Goal: Task Accomplishment & Management: Manage account settings

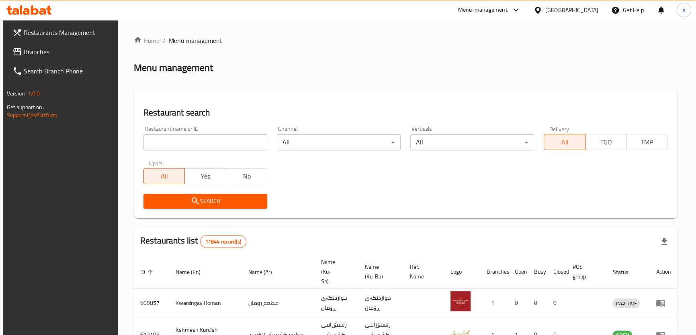
click at [32, 51] on span "Branches" at bounding box center [68, 52] width 89 height 10
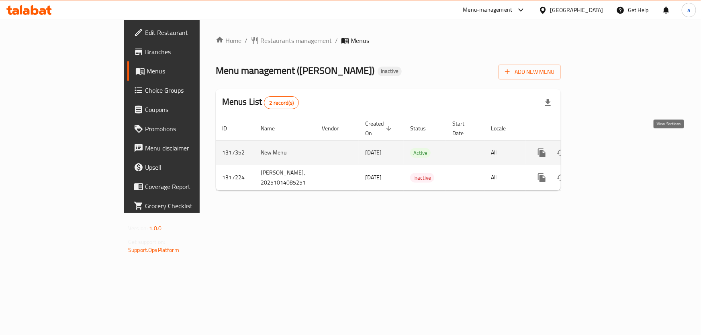
click at [603, 149] on icon "enhanced table" at bounding box center [599, 152] width 7 height 7
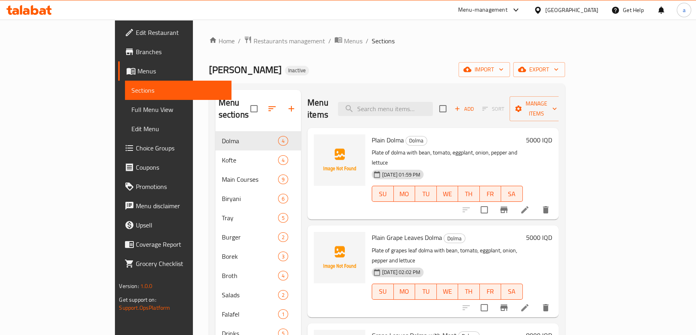
click at [131, 91] on span "Sections" at bounding box center [177, 91] width 93 height 10
click at [118, 76] on link "Menus" at bounding box center [174, 70] width 113 height 19
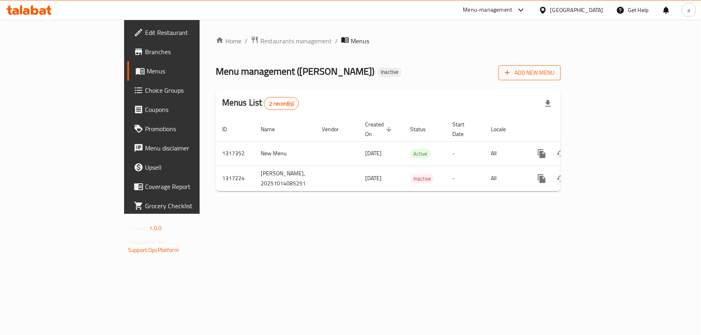
click at [554, 73] on span "Add New Menu" at bounding box center [529, 73] width 49 height 10
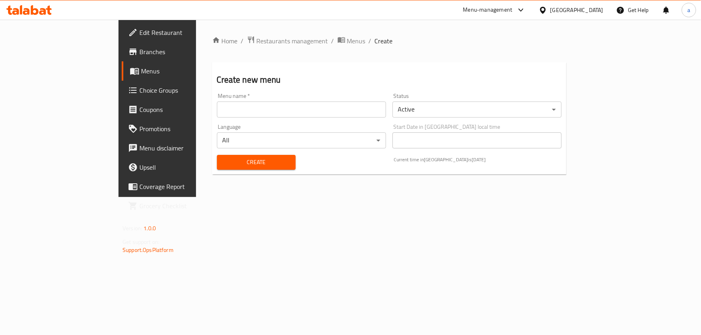
click at [373, 120] on div "Menu name   * Menu name *" at bounding box center [302, 105] width 176 height 31
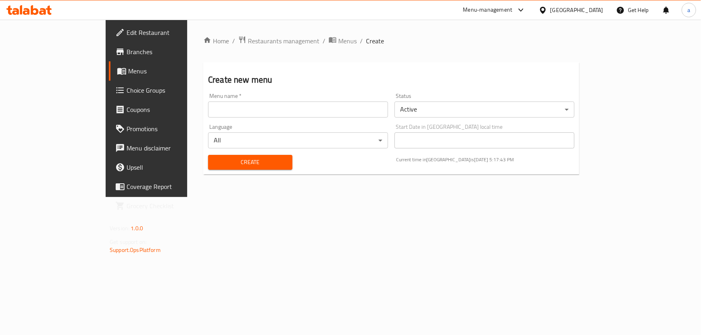
click at [373, 113] on input "text" at bounding box center [298, 110] width 180 height 16
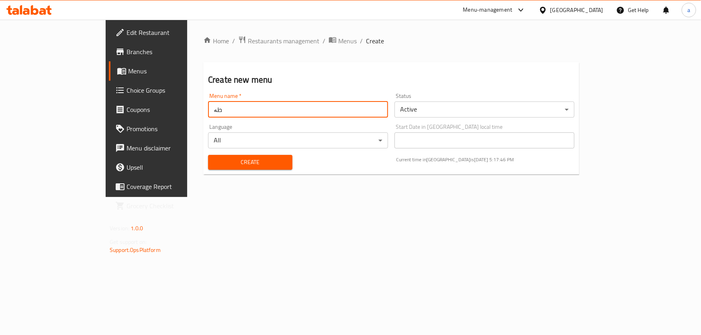
type input "ط"
type input "تیم"
click at [269, 163] on div "Create" at bounding box center [250, 162] width 94 height 25
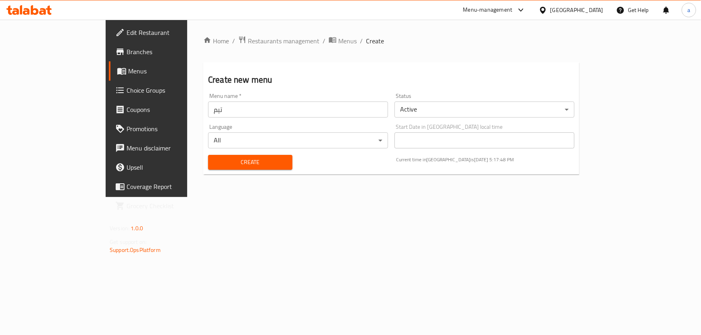
click at [266, 162] on div "Create" at bounding box center [250, 162] width 94 height 25
click at [264, 162] on button "Create" at bounding box center [250, 162] width 84 height 15
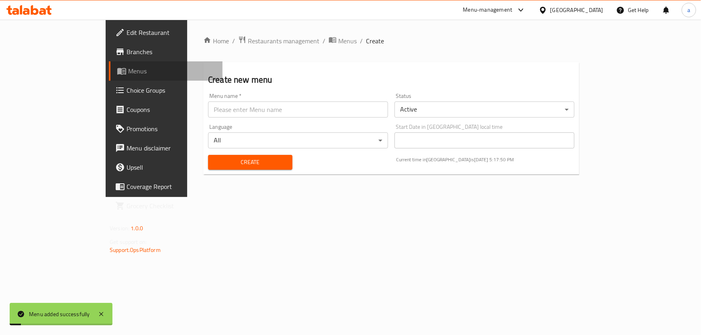
click at [128, 71] on span "Menus" at bounding box center [172, 71] width 88 height 10
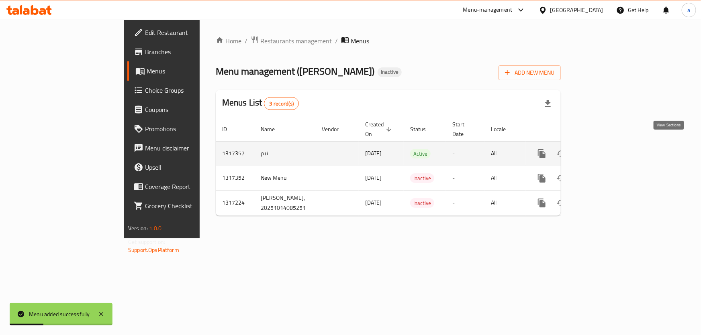
click at [603, 150] on icon "enhanced table" at bounding box center [599, 153] width 7 height 7
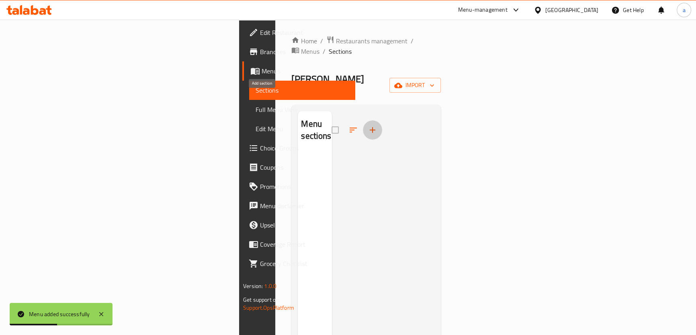
click at [363, 121] on button "button" at bounding box center [372, 130] width 19 height 19
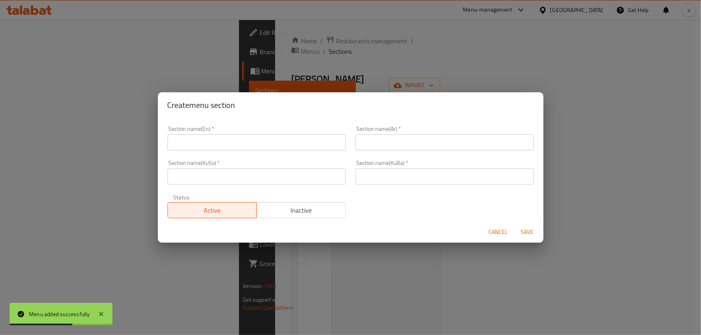
drag, startPoint x: 507, startPoint y: 233, endPoint x: 598, endPoint y: 127, distance: 140.2
click at [506, 233] on span "Cancel" at bounding box center [498, 232] width 19 height 10
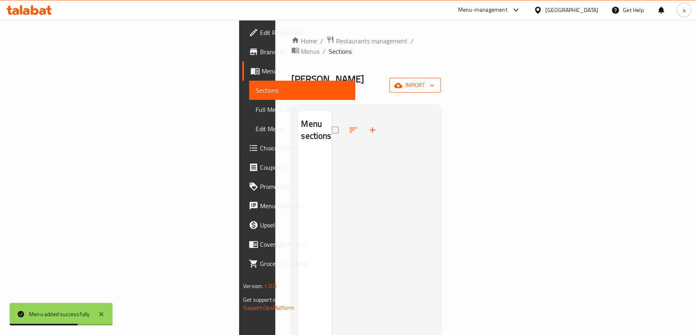
click at [434, 80] on span "import" at bounding box center [415, 85] width 39 height 10
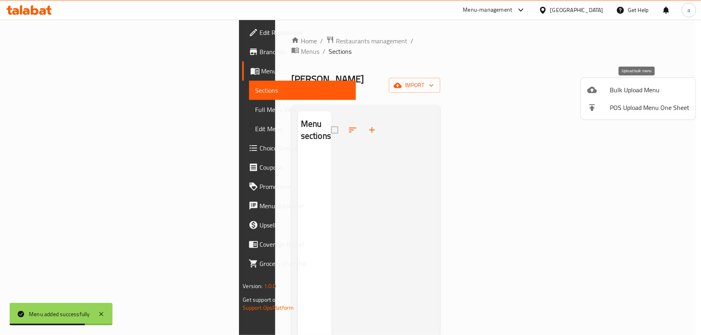
click at [626, 88] on span "Bulk Upload Menu" at bounding box center [650, 90] width 80 height 10
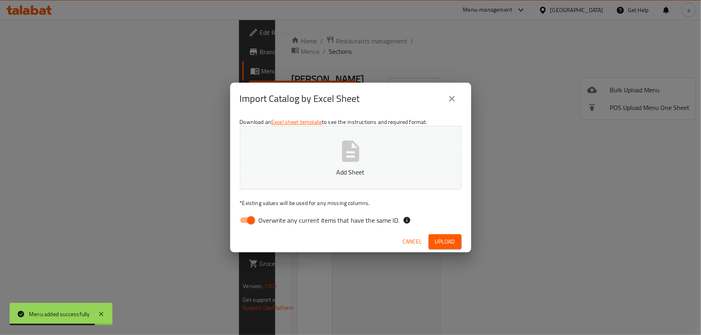
click at [244, 223] on input "Overwrite any current items that have the same ID." at bounding box center [251, 220] width 46 height 15
checkbox input "false"
click at [301, 157] on button "Add Sheet" at bounding box center [351, 157] width 222 height 63
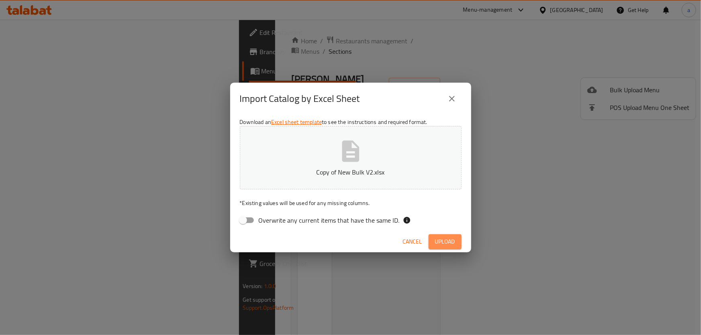
click at [438, 243] on span "Upload" at bounding box center [445, 242] width 20 height 10
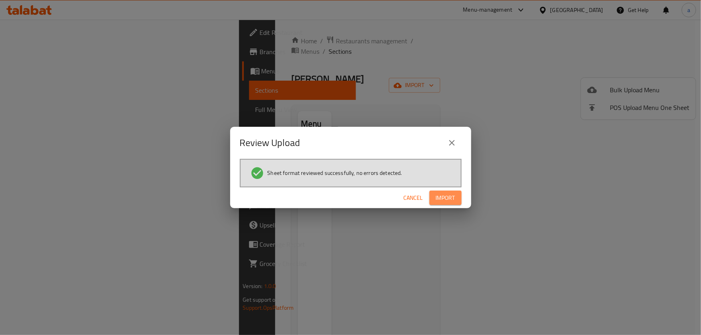
click at [450, 198] on span "Import" at bounding box center [445, 198] width 19 height 10
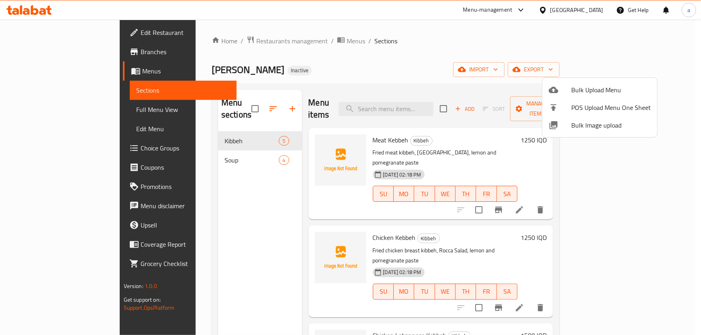
drag, startPoint x: 345, startPoint y: 128, endPoint x: 358, endPoint y: 128, distance: 13.3
click at [358, 128] on div at bounding box center [350, 167] width 701 height 335
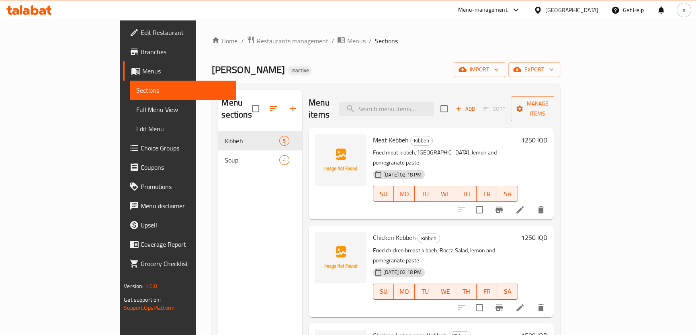
click at [373, 134] on span "Meat Kebbeh" at bounding box center [391, 140] width 36 height 12
drag, startPoint x: 342, startPoint y: 129, endPoint x: 379, endPoint y: 129, distance: 37.0
click at [379, 135] on h6 "Meat Kebbeh Kibbeh" at bounding box center [445, 140] width 145 height 11
copy h6 "Meat Kebbeh"
click at [321, 141] on icon "upload picture" at bounding box center [326, 146] width 10 height 10
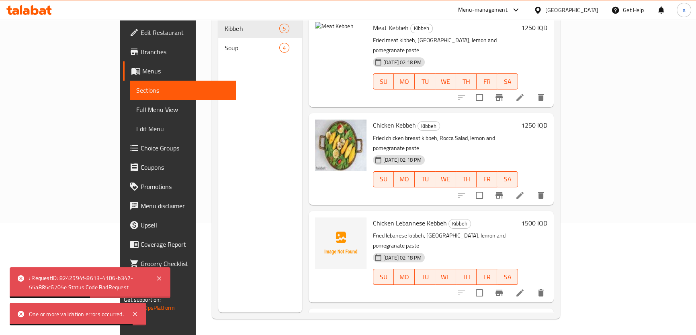
click at [233, 47] on nav "Kibbeh 5 Soup 4" at bounding box center [260, 38] width 84 height 45
click at [225, 43] on span "Soup" at bounding box center [252, 48] width 54 height 10
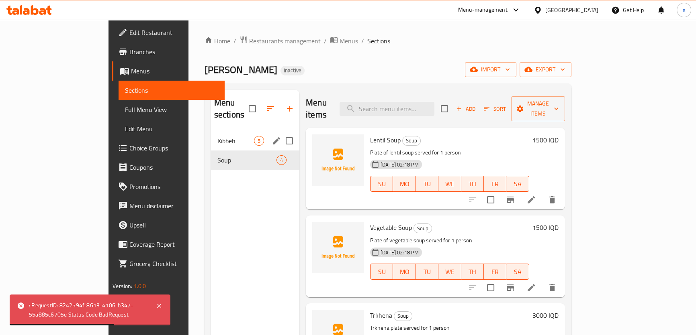
click at [213, 131] on div "Kibbeh 5" at bounding box center [255, 140] width 88 height 19
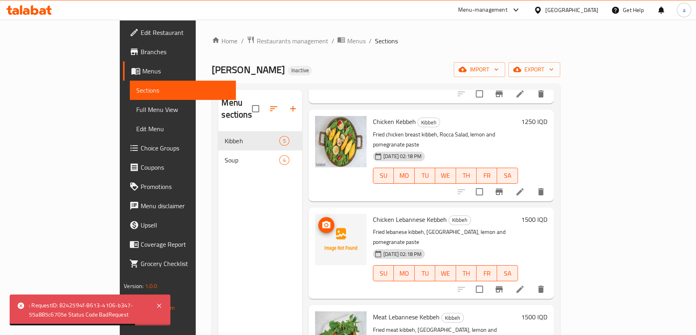
scroll to position [123, 0]
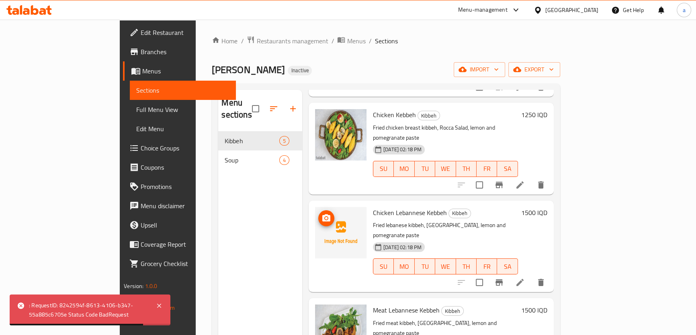
click at [318, 214] on span "upload picture" at bounding box center [326, 219] width 16 height 10
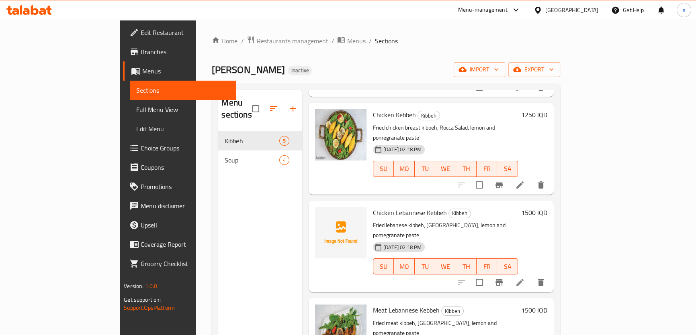
drag, startPoint x: 157, startPoint y: 262, endPoint x: 156, endPoint y: 275, distance: 12.6
click at [218, 275] on div "Menu sections Kibbeh 5 Soup 4" at bounding box center [260, 257] width 84 height 335
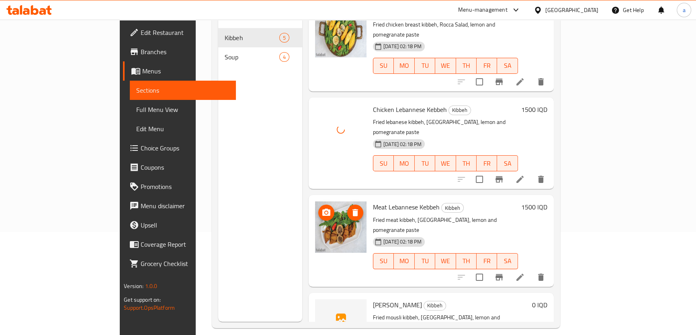
scroll to position [112, 0]
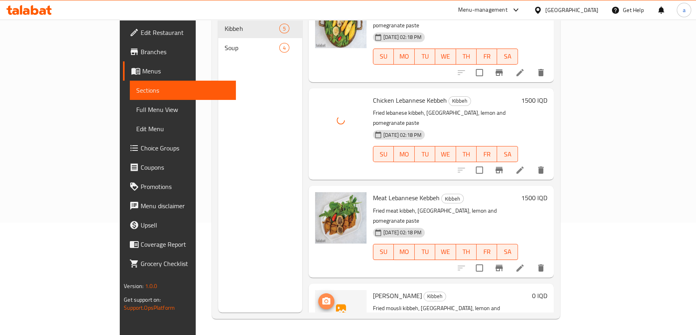
click at [321, 297] on icon "upload picture" at bounding box center [326, 302] width 10 height 10
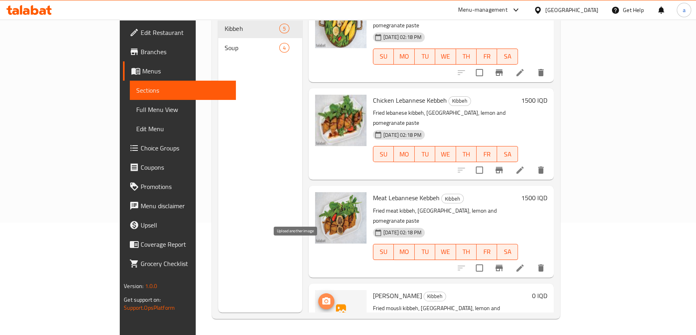
click at [318, 294] on button "upload picture" at bounding box center [326, 302] width 16 height 16
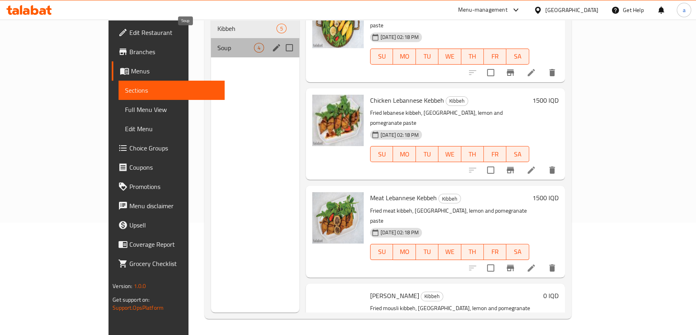
click at [217, 43] on span "Soup" at bounding box center [235, 48] width 37 height 10
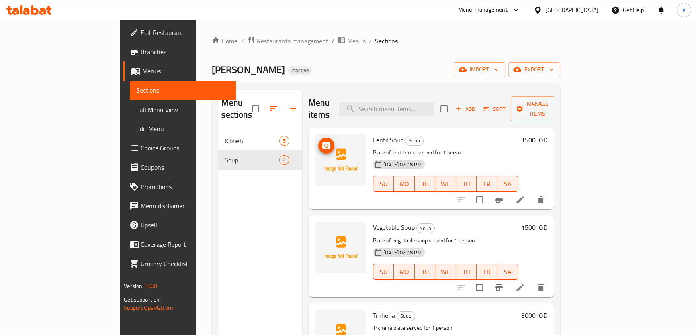
click at [322, 142] on icon "upload picture" at bounding box center [326, 145] width 8 height 7
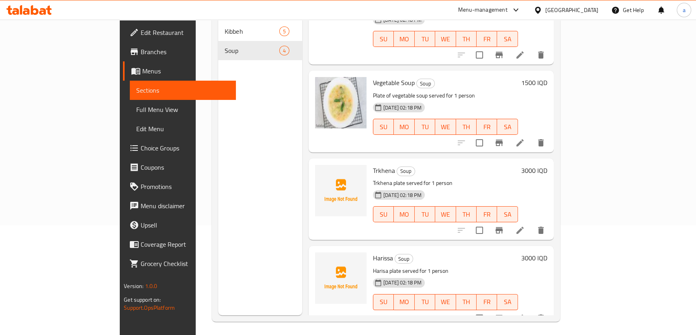
scroll to position [112, 0]
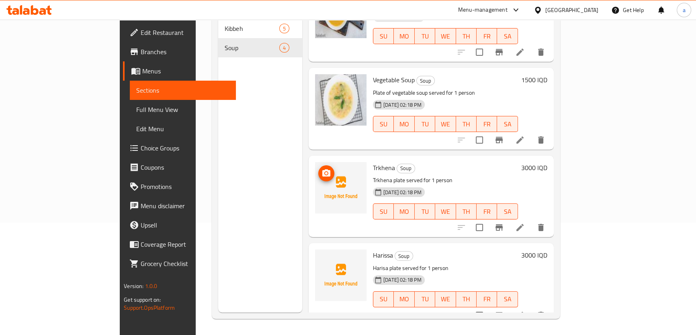
click at [321, 169] on icon "upload picture" at bounding box center [326, 174] width 10 height 10
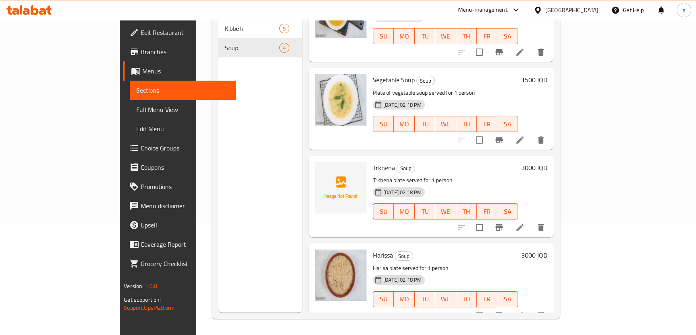
click at [373, 162] on span "Trkhena" at bounding box center [384, 168] width 22 height 12
copy h6 "Trkhena"
click at [322, 170] on icon "upload picture" at bounding box center [326, 173] width 8 height 7
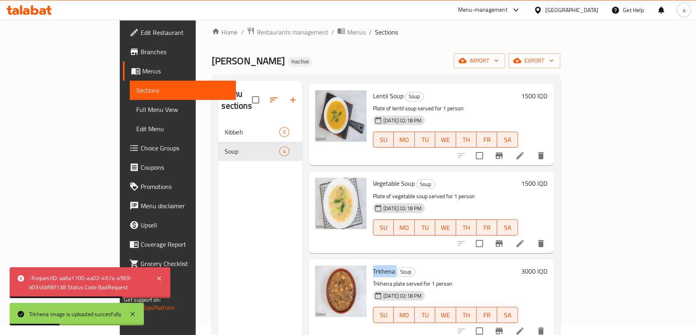
scroll to position [0, 0]
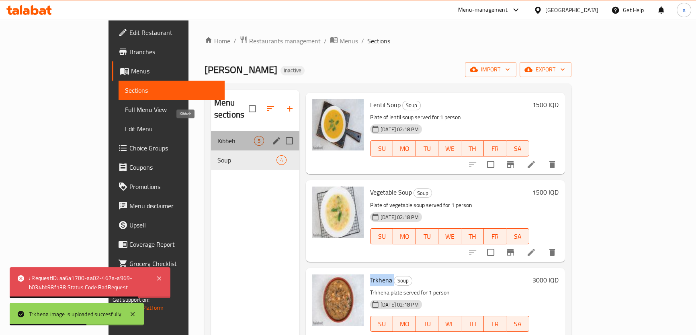
click at [217, 136] on span "Kibbeh" at bounding box center [235, 141] width 37 height 10
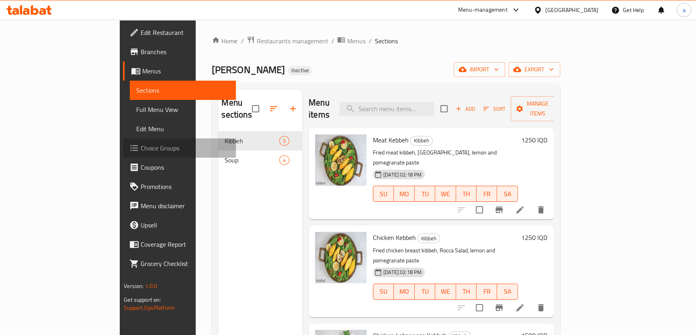
click at [141, 151] on span "Choice Groups" at bounding box center [185, 148] width 89 height 10
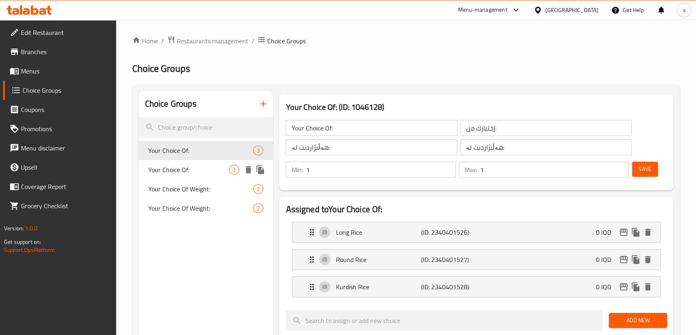
click at [217, 169] on span "Your Choice Of:" at bounding box center [188, 170] width 81 height 10
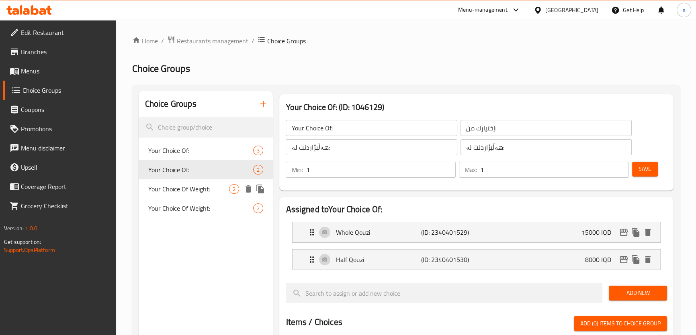
click at [217, 189] on span "Your Choice Of Weight:" at bounding box center [188, 189] width 81 height 10
type input "Your Choice Of Weight:"
type input "إختيارك من الوزن:"
type input "هەڵبژاردنت لە کێش:"
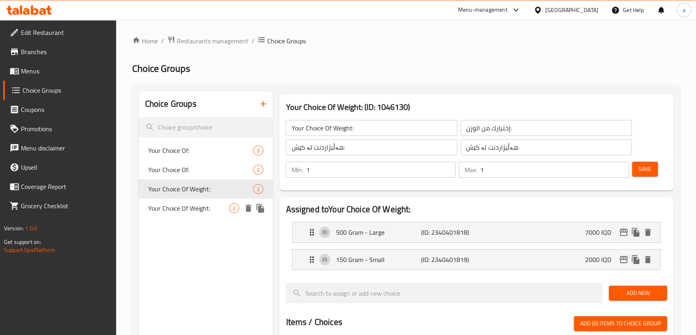
click at [211, 205] on span "Your Choice Of Weight:" at bounding box center [188, 209] width 81 height 10
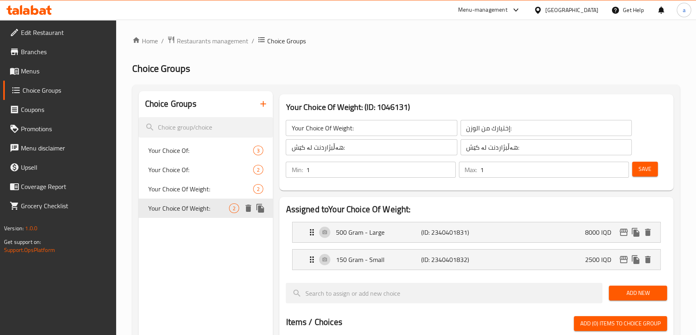
click at [210, 215] on div "Your Choice Of Weight: 2" at bounding box center [206, 208] width 135 height 19
click at [209, 192] on span "Your Choice Of Weight:" at bounding box center [188, 189] width 81 height 10
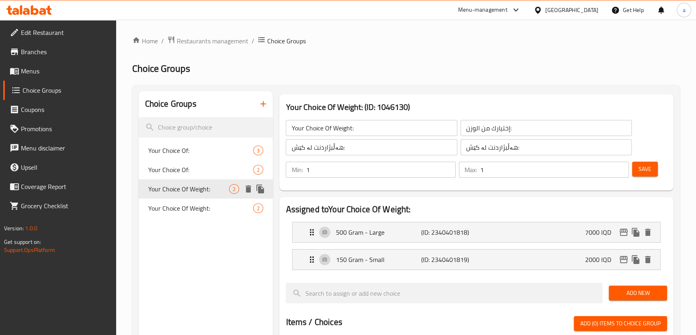
click at [212, 184] on span "Your Choice Of Weight:" at bounding box center [188, 189] width 81 height 10
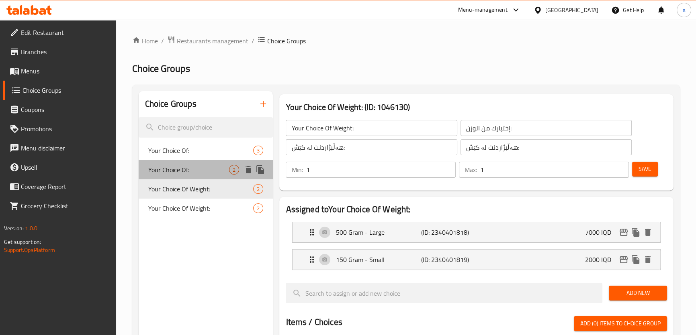
click at [212, 173] on span "Your Choice Of:" at bounding box center [188, 170] width 81 height 10
type input "Your Choice Of:"
type input "إختيارك من:"
type input "هەڵبژاردنت لە:"
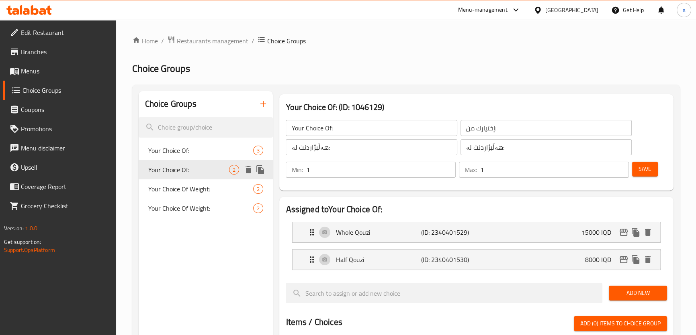
click at [217, 153] on span "Your Choice Of:" at bounding box center [200, 151] width 105 height 10
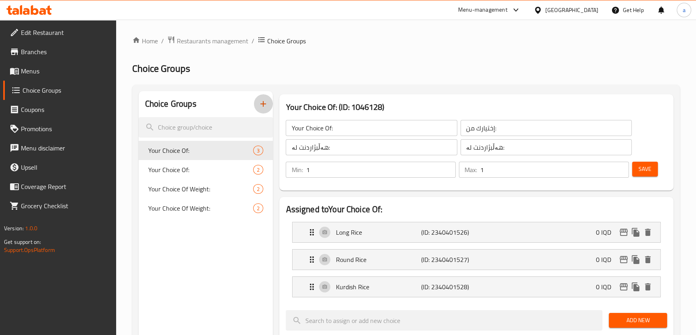
click at [268, 105] on icon "button" at bounding box center [263, 104] width 10 height 10
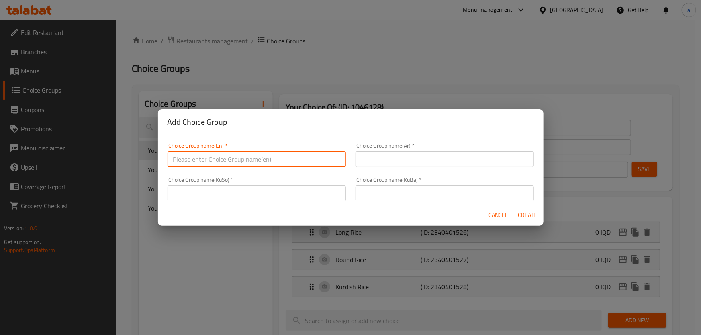
click at [266, 159] on input "text" at bounding box center [257, 159] width 178 height 16
type input "Your Choice Of Pieces:"
drag, startPoint x: 247, startPoint y: 161, endPoint x: 114, endPoint y: 163, distance: 133.0
click at [114, 163] on div "Add Choice Group Choice Group name(En)   * Your Choice Of Pieces: Choice Group …" at bounding box center [350, 167] width 701 height 335
click at [218, 160] on input "text" at bounding box center [257, 159] width 178 height 16
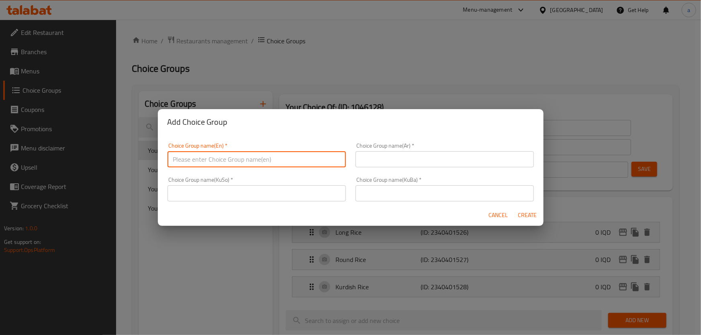
type input "Your Choice Of:"
click at [378, 164] on input "text" at bounding box center [445, 159] width 178 height 16
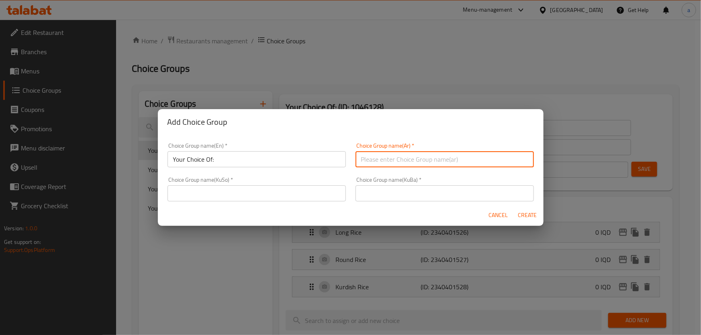
type input "إختيارك من:"
drag, startPoint x: 336, startPoint y: 198, endPoint x: 329, endPoint y: 201, distance: 7.2
click at [336, 198] on input "text" at bounding box center [257, 194] width 178 height 16
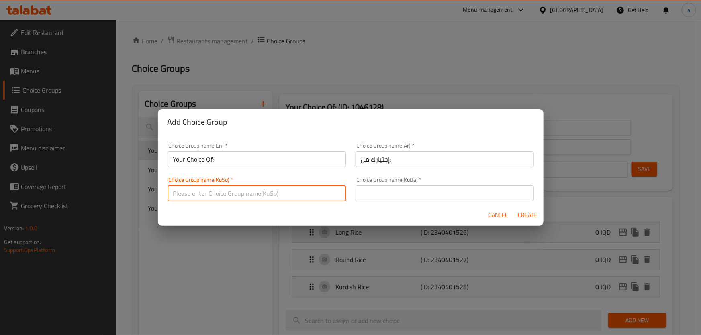
type input "هەڵبژاردنت لە:"
click at [391, 183] on div "Choice Group name(KuBa)   * Choice Group name(KuBa) *" at bounding box center [445, 189] width 178 height 25
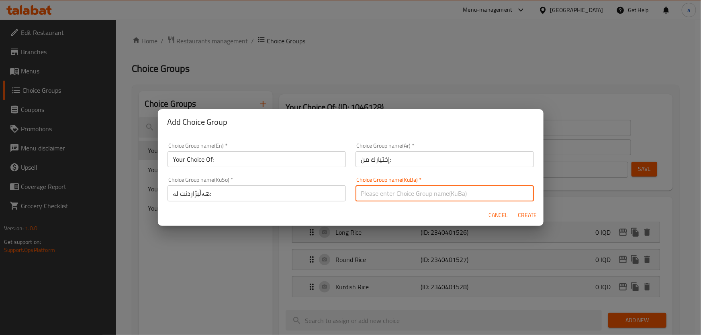
click at [381, 191] on input "text" at bounding box center [445, 194] width 178 height 16
type input "هەڵبژاردنت لە:"
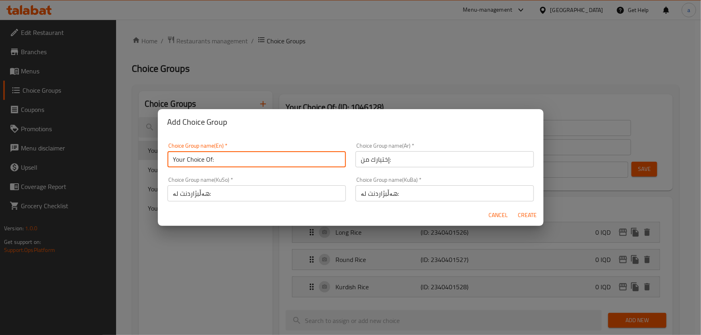
click at [269, 163] on input "Your Choice Of:" at bounding box center [257, 159] width 178 height 16
type input "Your Choice Of:"
click at [528, 219] on span "Create" at bounding box center [527, 216] width 19 height 10
type input "Your Choice Of:"
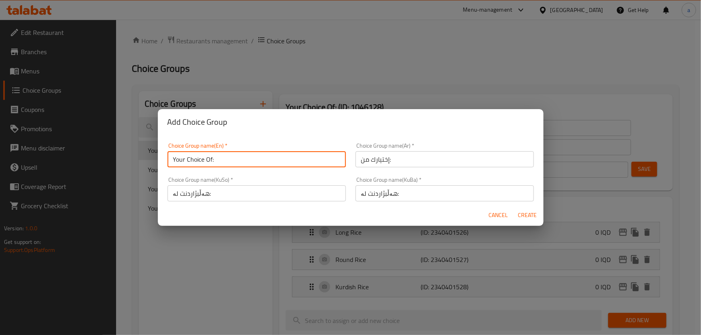
type input "0"
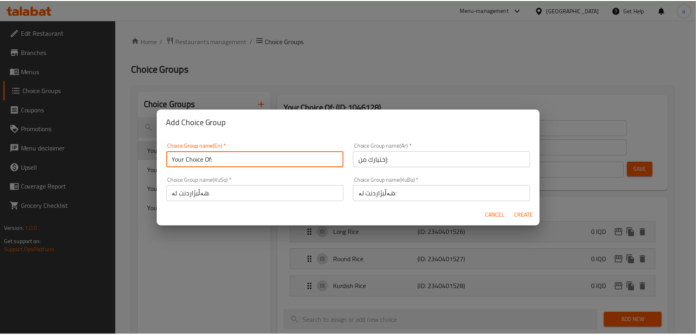
scroll to position [0, 0]
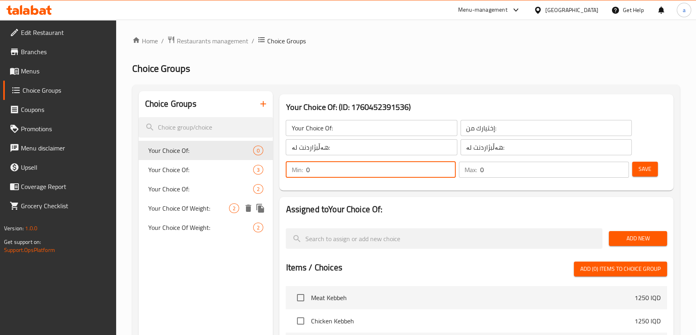
drag, startPoint x: 337, startPoint y: 175, endPoint x: 231, endPoint y: 213, distance: 112.5
click at [231, 205] on div "Choice Groups Your Choice Of: 0 Your Choice Of: 3 Your Choice Of: 2 Your Choice…" at bounding box center [408, 320] width 538 height 459
type input "1"
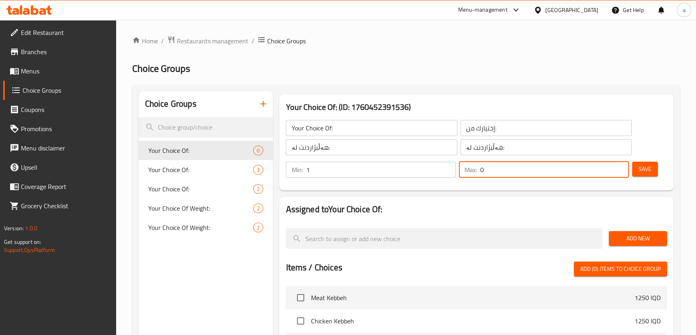
drag, startPoint x: 503, startPoint y: 169, endPoint x: 430, endPoint y: 184, distance: 75.0
click at [430, 184] on div "Your Choice Of: ​ إختيارك من: ​ هەڵبژاردنت لە: ​ هەڵبژاردنت لە: ​ Min: 1 ​ Max:…" at bounding box center [475, 148] width 387 height 77
type input "1"
click at [654, 171] on button "Save" at bounding box center [645, 169] width 26 height 15
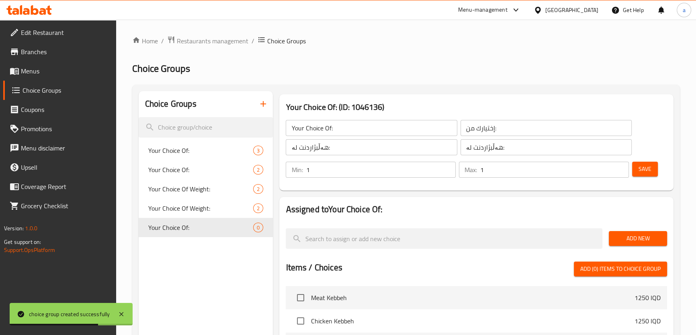
drag, startPoint x: 638, startPoint y: 249, endPoint x: 631, endPoint y: 236, distance: 15.0
click at [639, 249] on div "Add New" at bounding box center [637, 238] width 65 height 27
click at [631, 236] on span "Add New" at bounding box center [637, 239] width 45 height 10
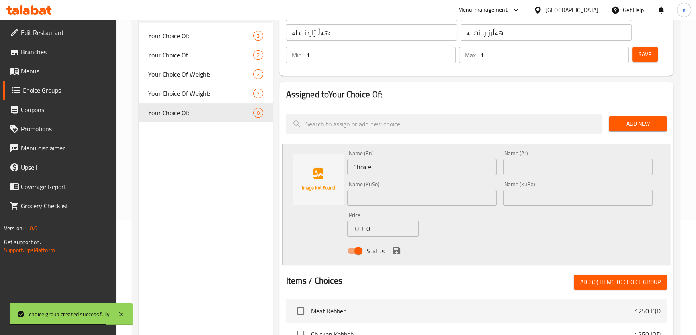
scroll to position [121, 0]
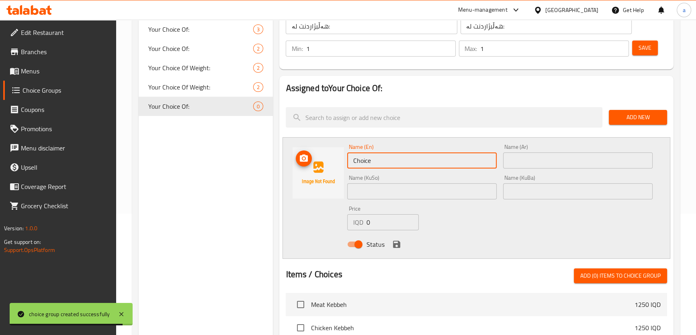
drag, startPoint x: 368, startPoint y: 164, endPoint x: 319, endPoint y: 182, distance: 52.4
click at [320, 182] on div "Name (En) Choice Name (En) Name (Ar) Name (Ar) Name (KuSo) Name (KuSo) Name (Ku…" at bounding box center [475, 198] width 387 height 122
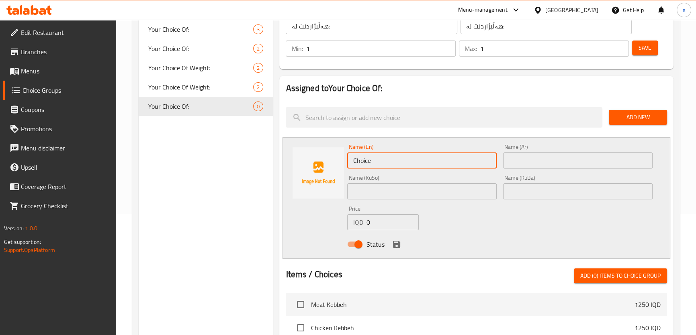
paste input "icken Kebbeh"
type input "Chicken Kebbeh"
drag, startPoint x: 554, startPoint y: 154, endPoint x: 550, endPoint y: 156, distance: 4.5
click at [554, 154] on input "text" at bounding box center [577, 161] width 149 height 16
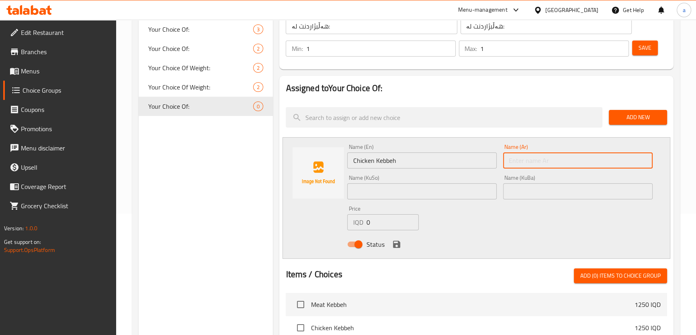
paste input "كبة دجاج"
type input "كبة دجاج"
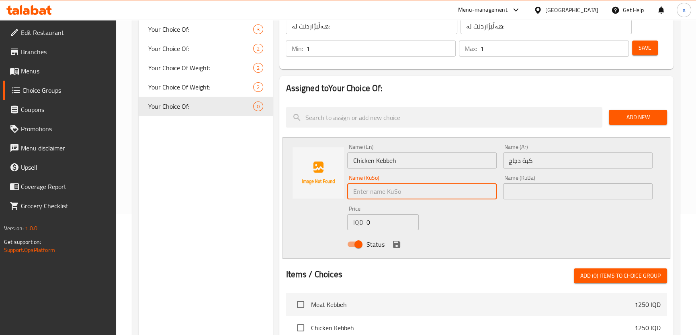
drag, startPoint x: 444, startPoint y: 191, endPoint x: 431, endPoint y: 197, distance: 14.6
click at [444, 191] on input "text" at bounding box center [421, 192] width 149 height 16
paste input "کوبەی مریشک"
type input "کوبەی مریشک"
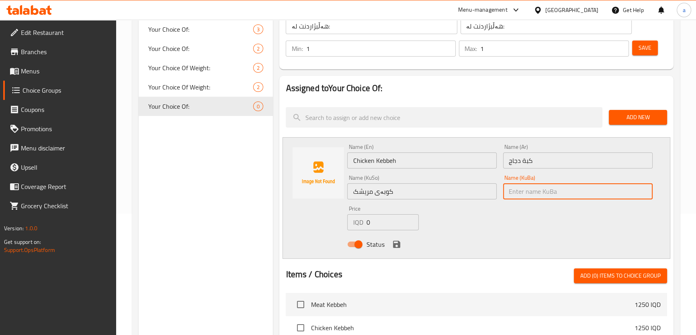
drag, startPoint x: 526, startPoint y: 191, endPoint x: 521, endPoint y: 195, distance: 6.6
click at [527, 191] on input "text" at bounding box center [577, 192] width 149 height 16
paste input "کوبەی مریشک"
type input "کوبەی مریشک"
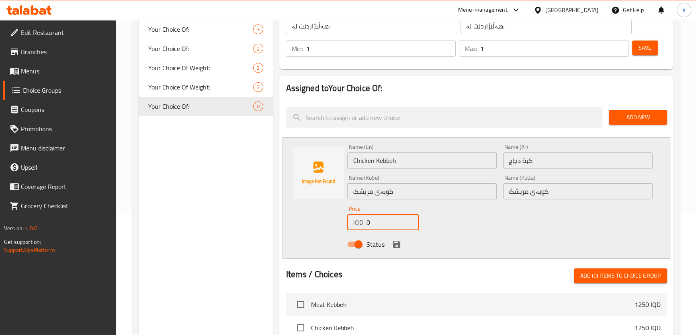
drag, startPoint x: 387, startPoint y: 219, endPoint x: 329, endPoint y: 237, distance: 60.2
click at [331, 237] on div "Name (En) Chicken Kebbeh Name (En) Name (Ar) كبة دجاج Name (Ar) Name (KuSo) کوب…" at bounding box center [475, 198] width 387 height 122
paste input "300"
type input "3000"
click at [394, 246] on icon "save" at bounding box center [396, 244] width 7 height 7
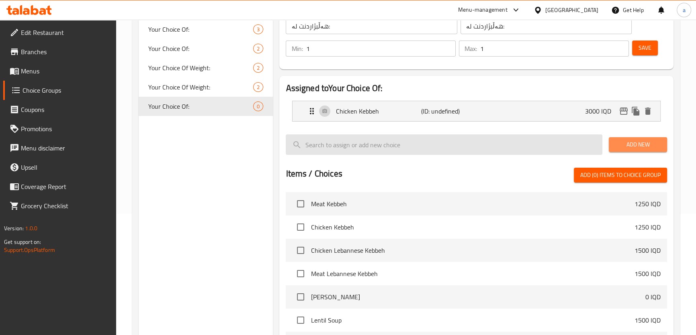
drag, startPoint x: 636, startPoint y: 141, endPoint x: 472, endPoint y: 148, distance: 164.5
click at [636, 141] on span "Add New" at bounding box center [637, 145] width 45 height 10
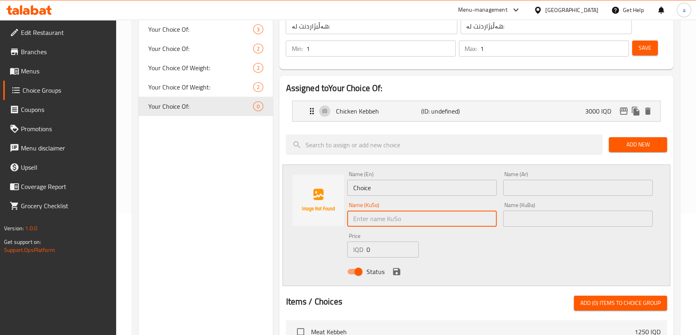
click at [440, 221] on input "text" at bounding box center [421, 219] width 149 height 16
paste input "کوبەی گۆشت"
type input "کوبەی گۆشت"
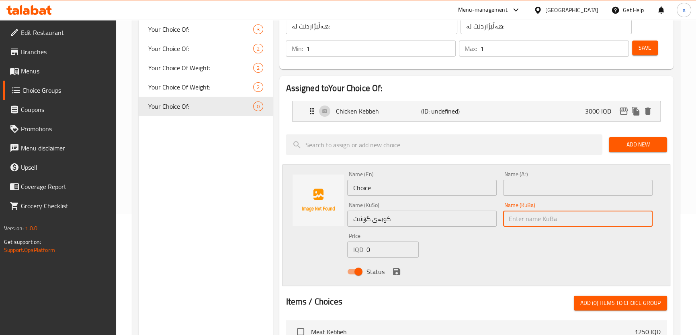
click at [571, 219] on input "text" at bounding box center [577, 219] width 149 height 16
paste input "کوبەی گۆشت"
type input "کوبەی گۆشت"
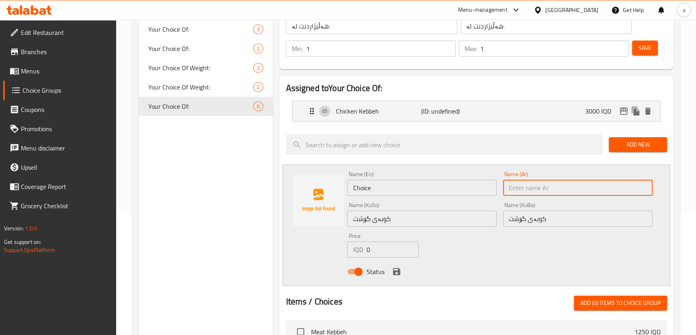
click at [565, 194] on input "text" at bounding box center [577, 188] width 149 height 16
paste input "كبة لحم"
type input "كبة لحم"
click at [102, 212] on div "Edit Restaurant Branches Menus Choice Groups Coupons Promotions Menu disclaimer…" at bounding box center [348, 252] width 696 height 709
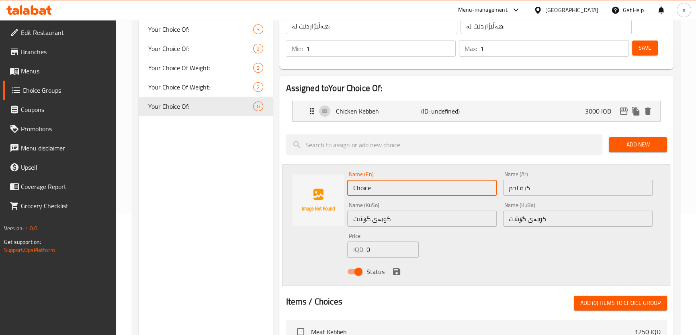
paste input "Meat Kebbeh"
type input "Meat Kebbeh"
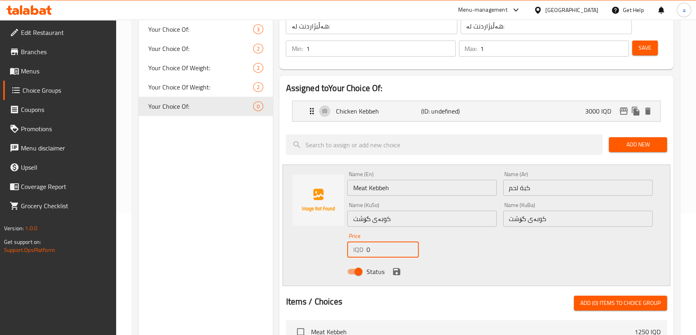
drag, startPoint x: 389, startPoint y: 256, endPoint x: 303, endPoint y: 276, distance: 87.8
click at [303, 272] on div "Name (En) Meat Kebbeh Name (En) Name (Ar) كبة لحم Name (Ar) Name (KuSo) کوبەی گ…" at bounding box center [475, 226] width 387 height 122
type input "4000"
click at [399, 270] on icon "save" at bounding box center [396, 271] width 7 height 7
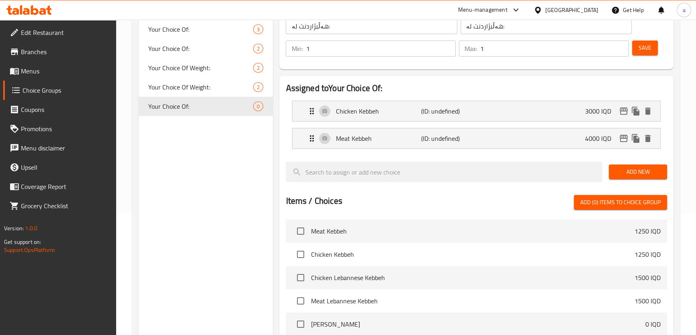
click at [651, 49] on button "Save" at bounding box center [645, 48] width 26 height 15
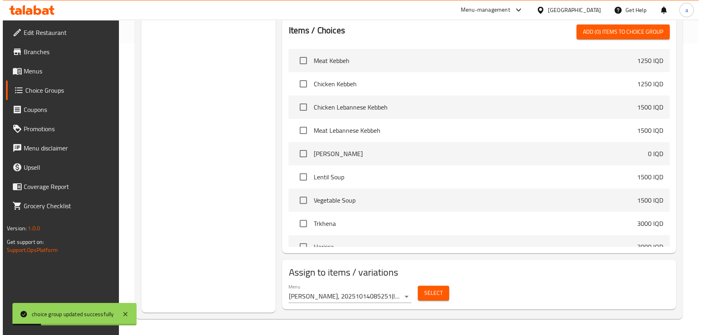
scroll to position [14, 0]
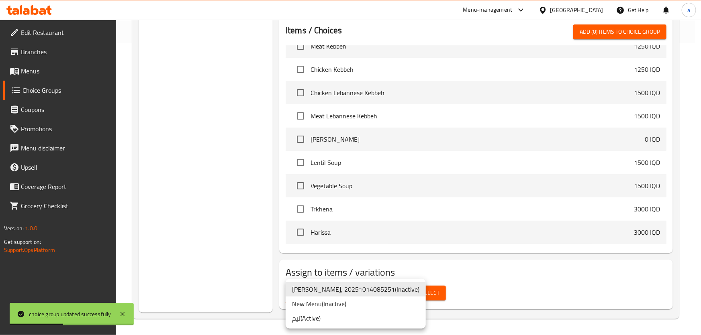
click at [366, 313] on li "تیم ( Active )" at bounding box center [356, 318] width 140 height 14
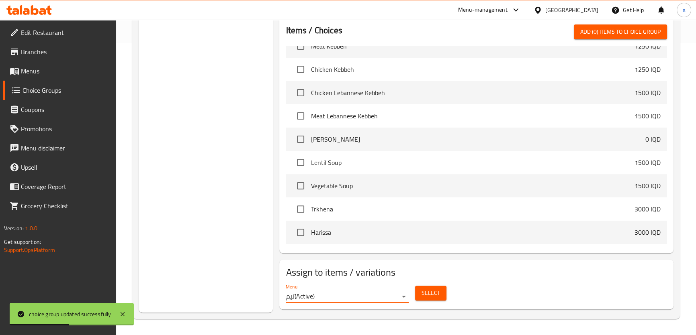
click at [438, 293] on span "Select" at bounding box center [430, 293] width 18 height 10
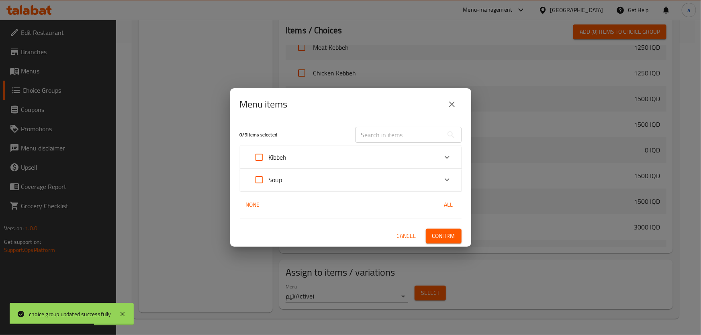
click at [337, 160] on div "Kibbeh" at bounding box center [344, 157] width 188 height 19
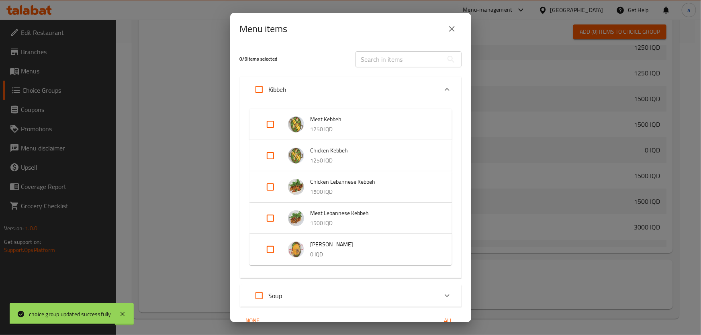
click at [270, 241] on input "Expand" at bounding box center [270, 249] width 19 height 19
checkbox input "true"
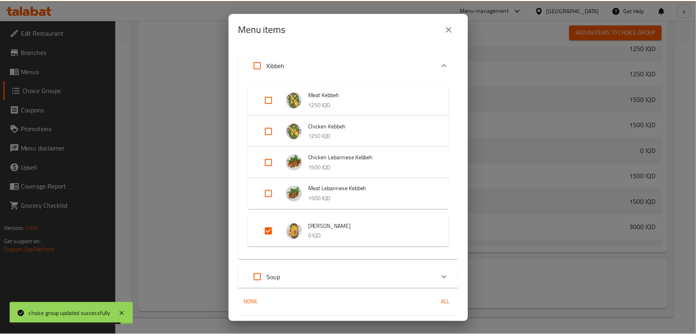
scroll to position [47, 0]
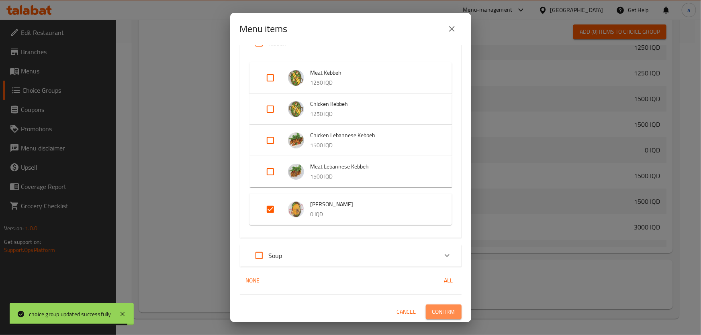
click at [435, 313] on span "Confirm" at bounding box center [443, 312] width 23 height 10
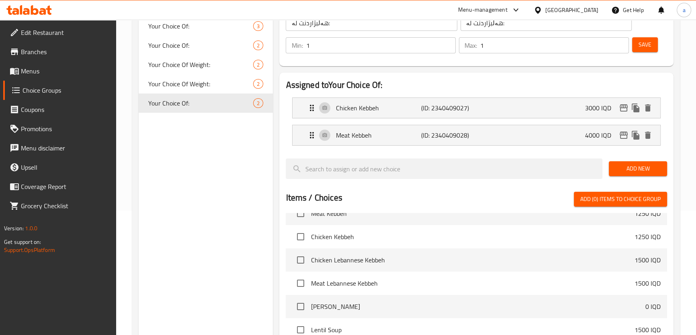
scroll to position [48, 0]
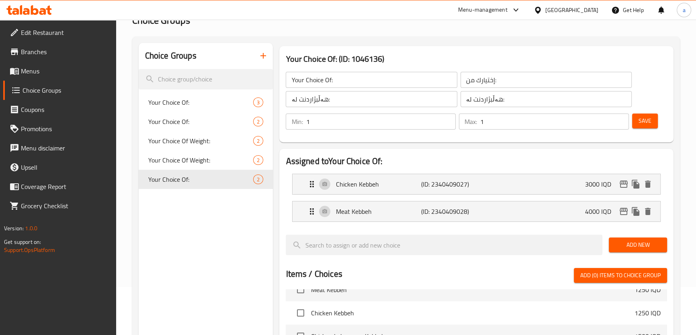
click at [654, 131] on div "Save" at bounding box center [646, 121] width 32 height 19
click at [65, 73] on span "Menus" at bounding box center [65, 71] width 89 height 10
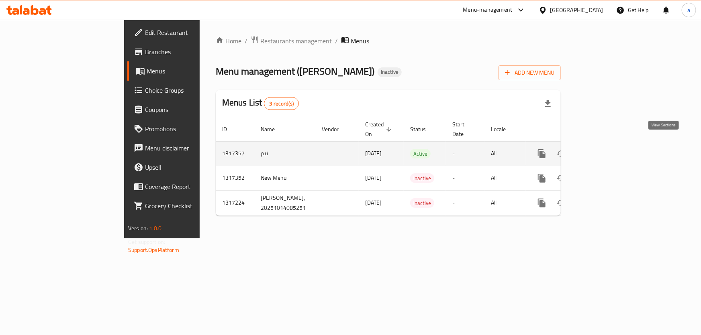
click at [609, 144] on link "enhanced table" at bounding box center [599, 153] width 19 height 19
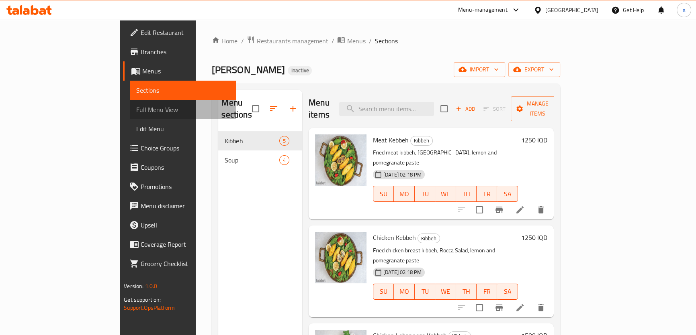
click at [130, 117] on link "Full Menu View" at bounding box center [183, 109] width 106 height 19
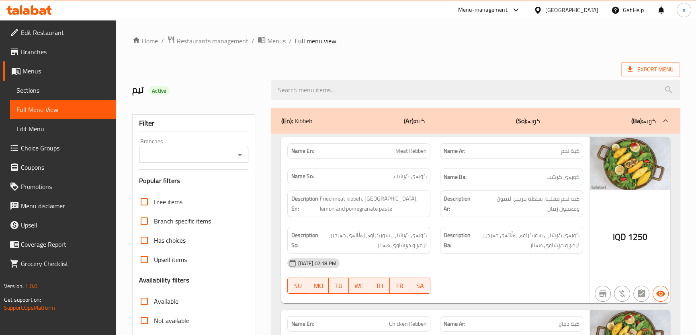
click at [237, 156] on icon "Open" at bounding box center [240, 155] width 10 height 10
click at [237, 156] on icon "Close" at bounding box center [240, 155] width 10 height 10
click at [237, 156] on icon "Open" at bounding box center [240, 155] width 10 height 10
click at [237, 156] on icon "Close" at bounding box center [240, 155] width 10 height 10
click at [237, 156] on icon "Open" at bounding box center [240, 155] width 10 height 10
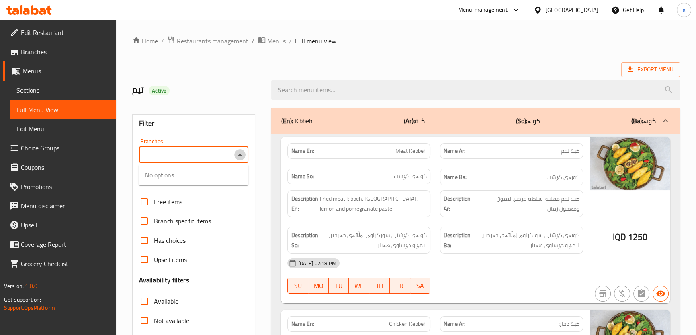
click at [237, 156] on icon "Close" at bounding box center [240, 155] width 10 height 10
click at [237, 156] on icon "Open" at bounding box center [240, 155] width 10 height 10
click at [237, 156] on icon "Close" at bounding box center [240, 155] width 10 height 10
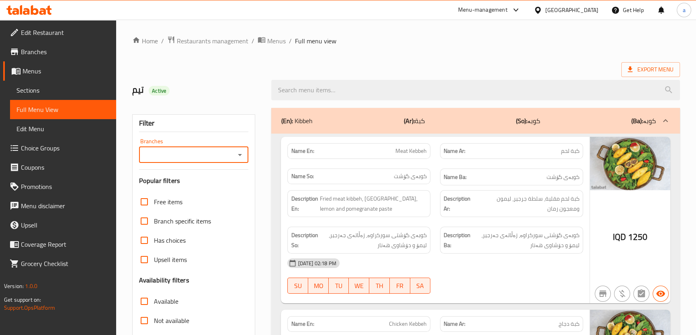
click at [243, 155] on icon "Open" at bounding box center [240, 155] width 10 height 10
click at [219, 192] on li "Almasi Kurdawari," at bounding box center [194, 189] width 110 height 14
type input "Almasi Kurdawari,"
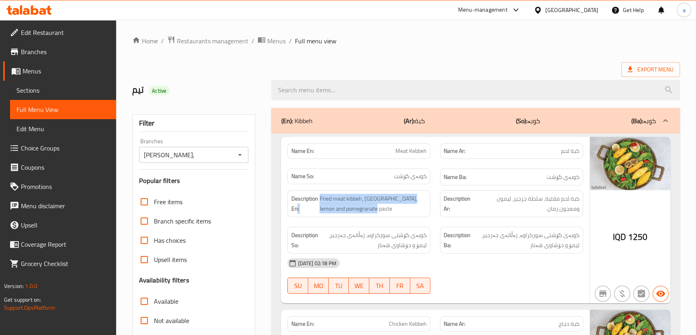
click at [297, 208] on h6 "Description En: Fried meat kibbeh, Rocca Salad, lemon and pomegranate paste" at bounding box center [359, 204] width 136 height 20
click at [332, 210] on span "Fried meat kibbeh, [GEOGRAPHIC_DATA], lemon and pomegranate paste" at bounding box center [372, 204] width 107 height 20
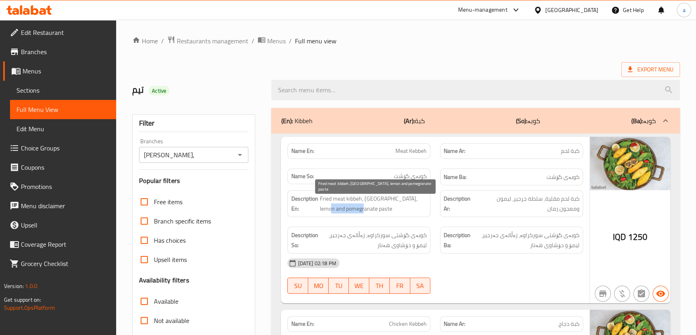
click at [332, 210] on span "Fried meat kibbeh, [GEOGRAPHIC_DATA], lemon and pomegranate paste" at bounding box center [372, 204] width 107 height 20
drag, startPoint x: 333, startPoint y: 210, endPoint x: 366, endPoint y: 210, distance: 32.1
click at [334, 210] on span "Fried meat kibbeh, [GEOGRAPHIC_DATA], lemon and pomegranate paste" at bounding box center [372, 204] width 107 height 20
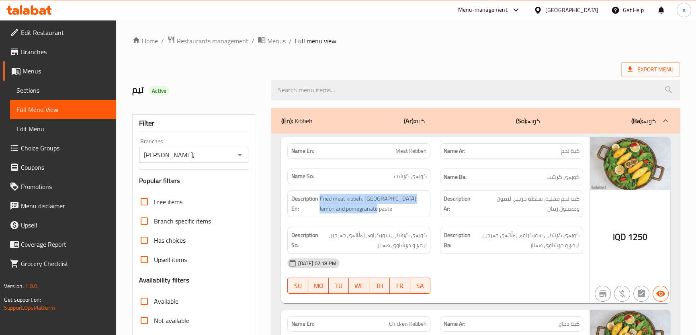
drag, startPoint x: 374, startPoint y: 210, endPoint x: 316, endPoint y: 211, distance: 57.9
click at [316, 211] on h6 "Description En: Fried meat kibbeh, Rocca Salad, lemon and pomegranate paste" at bounding box center [359, 204] width 136 height 20
click at [327, 212] on span "Fried meat kibbeh, [GEOGRAPHIC_DATA], lemon and pomegranate paste" at bounding box center [372, 204] width 107 height 20
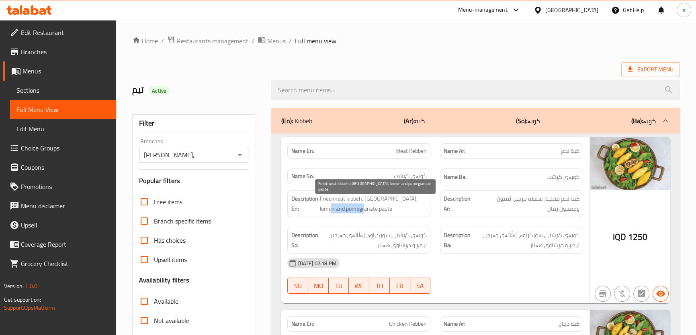
click at [327, 212] on span "Fried meat kibbeh, [GEOGRAPHIC_DATA], lemon and pomegranate paste" at bounding box center [372, 204] width 107 height 20
click at [332, 212] on span "Fried meat kibbeh, [GEOGRAPHIC_DATA], lemon and pomegranate paste" at bounding box center [372, 204] width 107 height 20
drag, startPoint x: 320, startPoint y: 210, endPoint x: 365, endPoint y: 209, distance: 45.0
click at [365, 209] on span "Fried meat kibbeh, [GEOGRAPHIC_DATA], lemon and pomegranate paste" at bounding box center [372, 204] width 107 height 20
copy span "pomegranate paste"
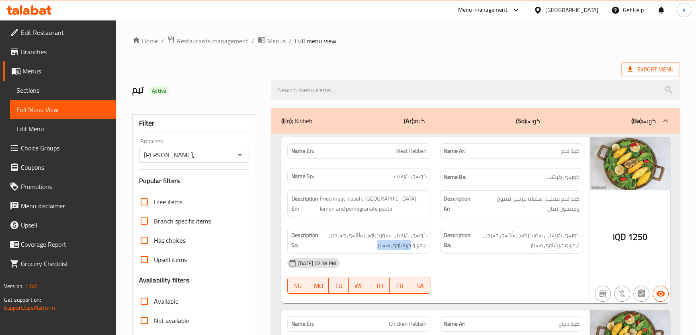
drag, startPoint x: 396, startPoint y: 245, endPoint x: 430, endPoint y: 243, distance: 33.8
click at [430, 243] on div "Description So: کوبەی گۆشتی سورکراوە، زەڵاتەی جەرجیر، لیمۆ و دۆشاوی هەنار" at bounding box center [358, 240] width 143 height 27
copy span "دۆشاوی هەنار"
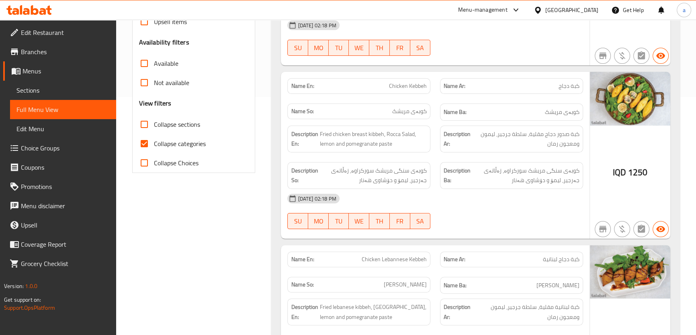
scroll to position [243, 0]
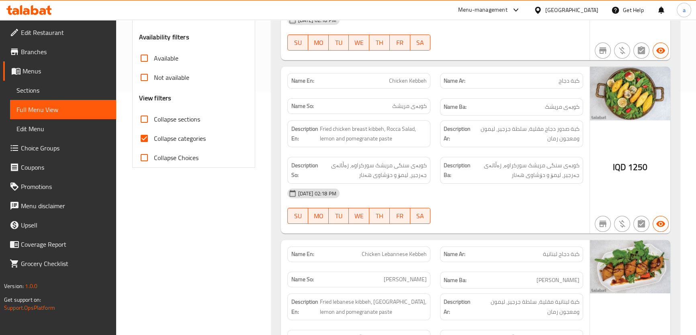
click at [429, 92] on div "Name En: Chicken Kebbeh" at bounding box center [358, 80] width 153 height 25
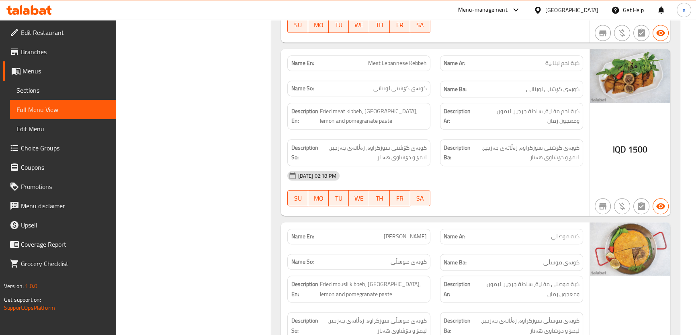
scroll to position [609, 0]
click at [82, 94] on span "Sections" at bounding box center [62, 91] width 93 height 10
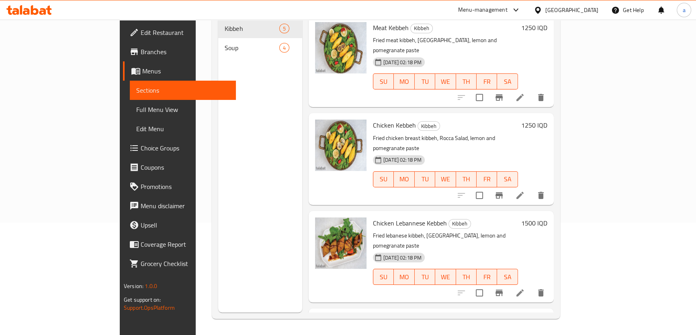
scroll to position [112, 0]
click at [525, 288] on icon at bounding box center [520, 293] width 10 height 10
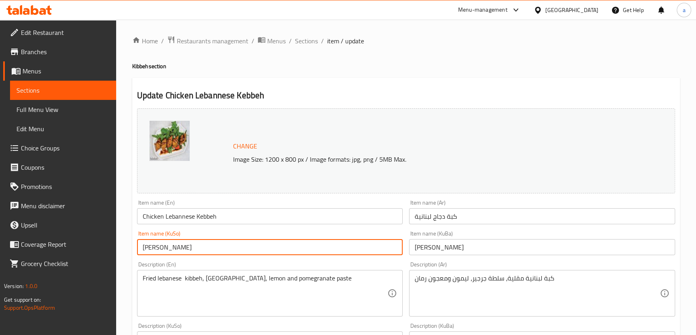
click at [165, 248] on input "کوبەی مریشکی" at bounding box center [270, 247] width 266 height 16
paste input "وبنانی"
drag, startPoint x: 146, startPoint y: 251, endPoint x: 141, endPoint y: 252, distance: 5.8
click at [141, 252] on input "کوبەی لوبنانی مریشکی" at bounding box center [270, 247] width 266 height 16
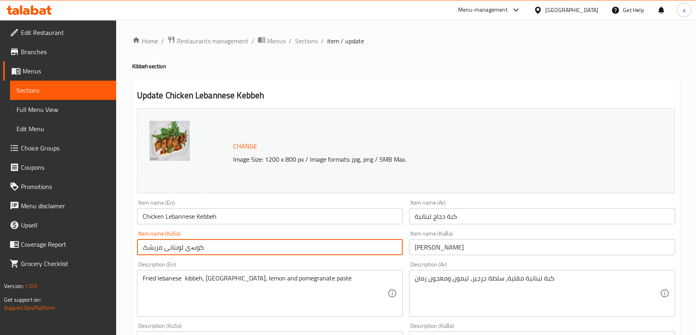
type input "کوبەی لوبنانی مریشک"
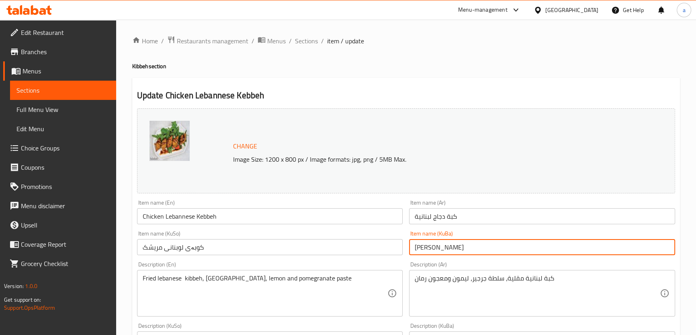
drag, startPoint x: 409, startPoint y: 257, endPoint x: 315, endPoint y: 278, distance: 95.6
click at [315, 278] on div "Change Image Size: 1200 x 800 px / Image formats: jpg, png / 5MB Max. Item name…" at bounding box center [406, 330] width 544 height 450
paste input "وبنانی مریشک"
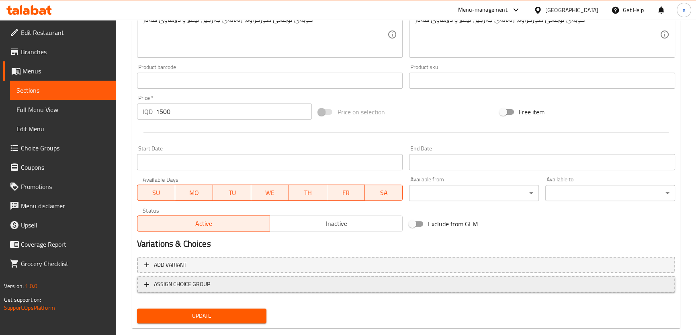
scroll to position [336, 0]
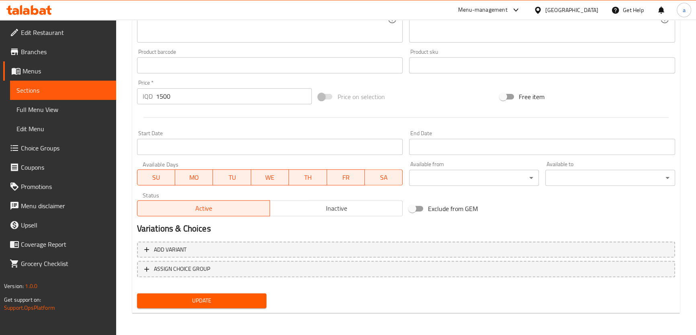
type input "کوبەی لوبنانی مریشک"
click at [242, 293] on div "Update" at bounding box center [202, 300] width 136 height 21
click at [237, 302] on span "Update" at bounding box center [201, 301] width 117 height 10
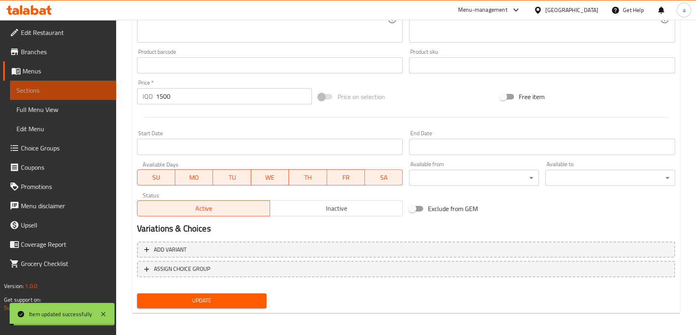
click at [55, 90] on span "Sections" at bounding box center [62, 91] width 93 height 10
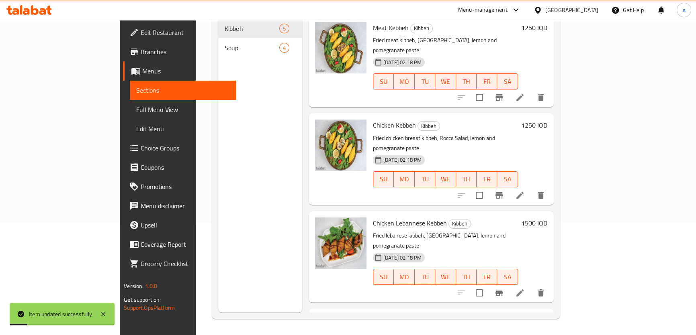
scroll to position [121, 0]
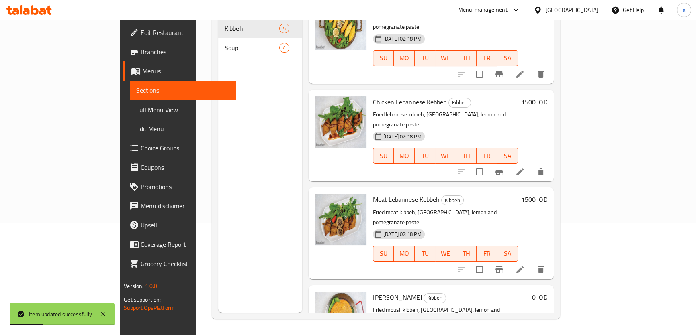
click at [531, 263] on li at bounding box center [520, 270] width 22 height 14
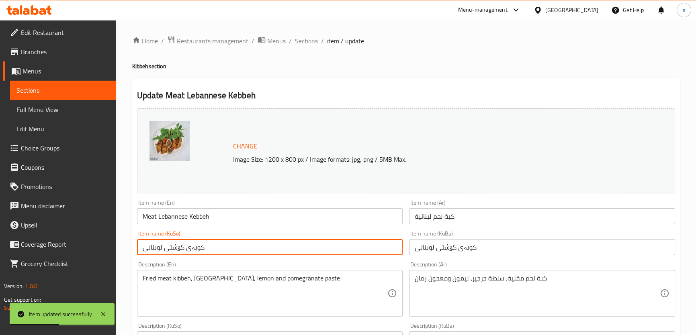
drag, startPoint x: 157, startPoint y: 240, endPoint x: 43, endPoint y: 249, distance: 114.9
click at [357, 252] on input "کوبەی گۆشتی لوبنانی" at bounding box center [270, 247] width 266 height 16
click at [360, 249] on input "کوبەی گۆشتی لوبنانی" at bounding box center [270, 247] width 266 height 16
drag, startPoint x: 360, startPoint y: 247, endPoint x: 380, endPoint y: 247, distance: 19.3
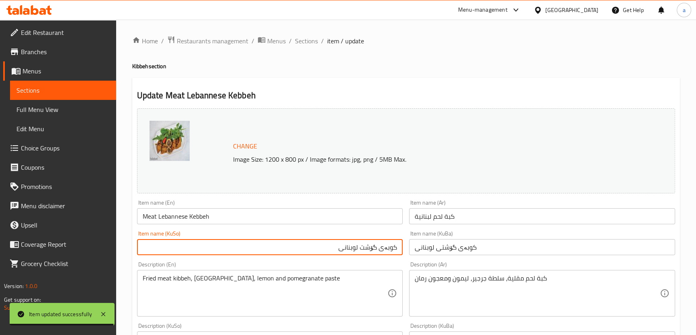
click at [380, 247] on input "کوبەی گۆشت لوبنانی" at bounding box center [270, 247] width 266 height 16
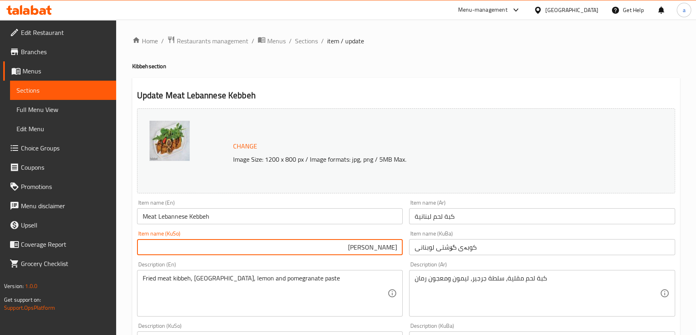
click at [352, 246] on input "کوبەی لوبنانی" at bounding box center [270, 247] width 266 height 16
paste input "گۆشت"
drag, startPoint x: 330, startPoint y: 241, endPoint x: 448, endPoint y: 224, distance: 119.3
click at [448, 224] on div "Change Image Size: 1200 x 800 px / Image formats: jpg, png / 5MB Max. Item name…" at bounding box center [406, 330] width 544 height 450
type input "کوبەی لوبنانی گۆشت"
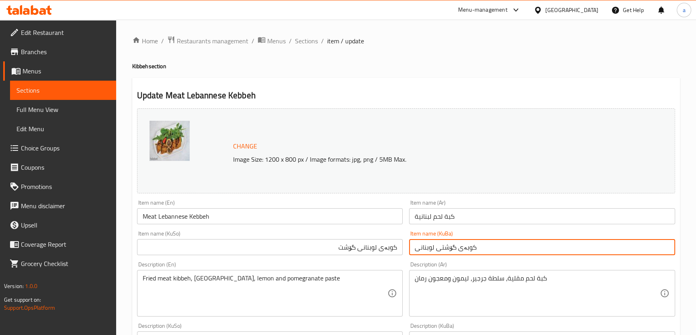
drag, startPoint x: 396, startPoint y: 255, endPoint x: 373, endPoint y: 261, distance: 23.7
click at [373, 261] on div "Change Image Size: 1200 x 800 px / Image formats: jpg, png / 5MB Max. Item name…" at bounding box center [406, 330] width 544 height 450
paste input "لوبنانی گۆشت"
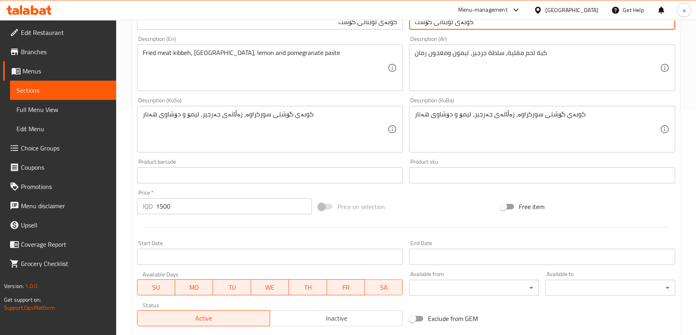
scroll to position [336, 0]
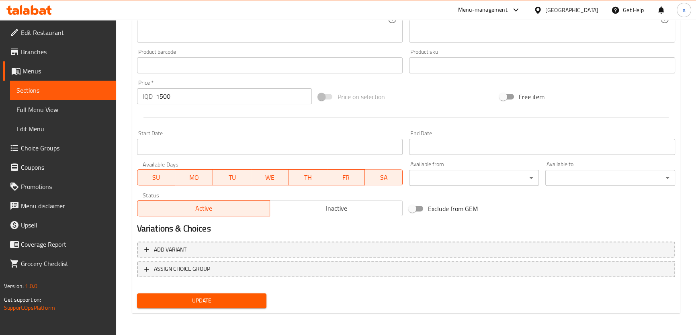
type input "کوبەی لوبنانی گۆشت"
click at [231, 298] on span "Update" at bounding box center [201, 301] width 117 height 10
click at [68, 108] on span "Full Menu View" at bounding box center [62, 110] width 93 height 10
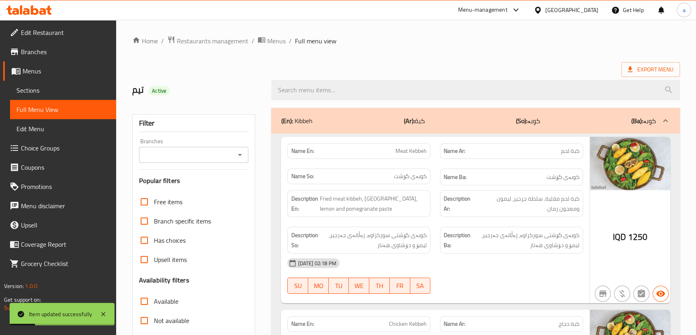
click at [247, 153] on div "Branches" at bounding box center [194, 155] width 110 height 16
click at [245, 153] on div "Branches" at bounding box center [194, 155] width 110 height 16
click at [242, 155] on icon "Open" at bounding box center [240, 155] width 10 height 10
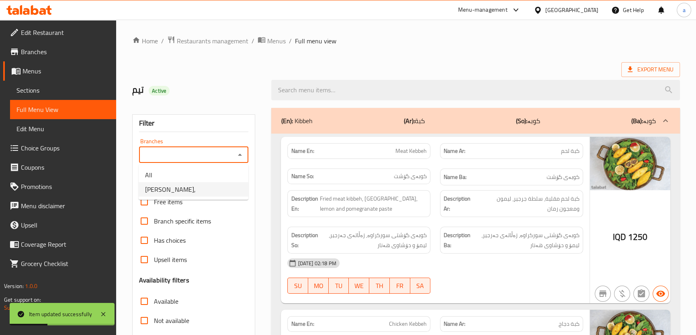
click at [227, 183] on li "Almasi Kurdawari," at bounding box center [194, 189] width 110 height 14
type input "Almasi Kurdawari,"
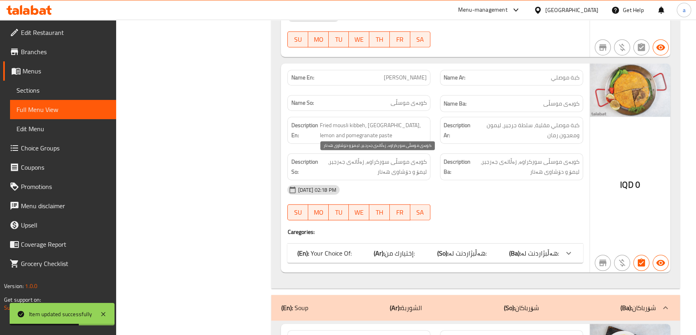
scroll to position [730, 0]
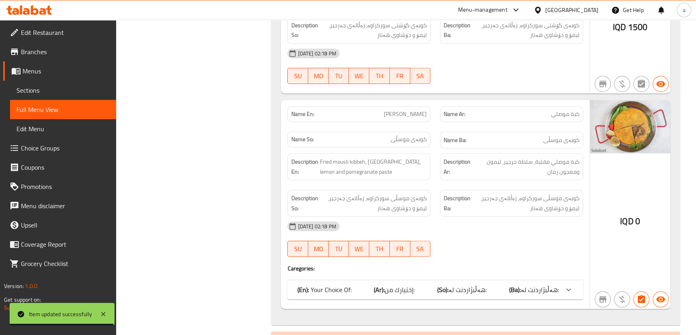
click at [442, 289] on b "(So):" at bounding box center [442, 290] width 11 height 12
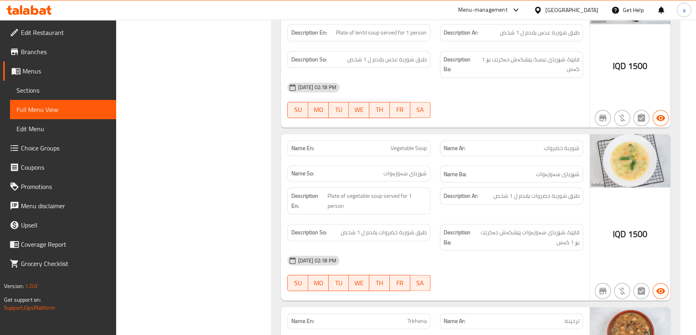
scroll to position [1217, 0]
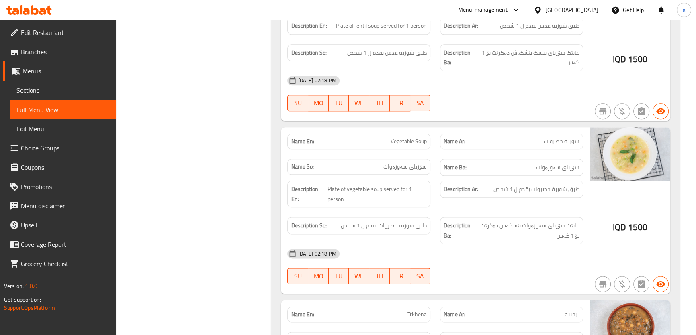
click at [96, 89] on span "Sections" at bounding box center [62, 91] width 93 height 10
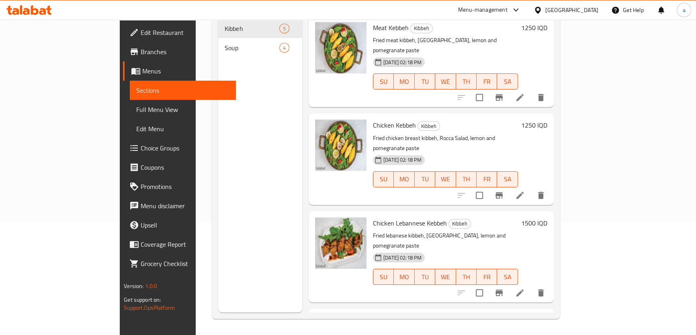
click at [218, 44] on div "Soup 4" at bounding box center [260, 47] width 84 height 19
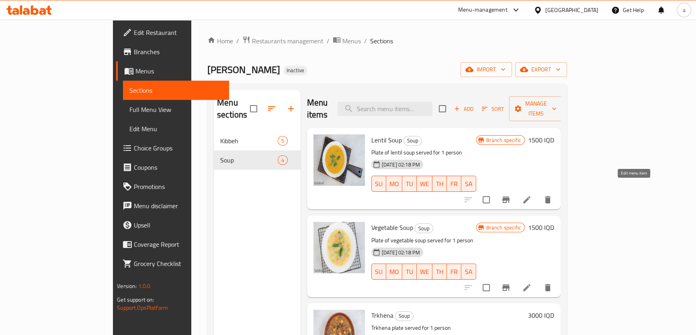
click at [530, 196] on icon at bounding box center [526, 199] width 7 height 7
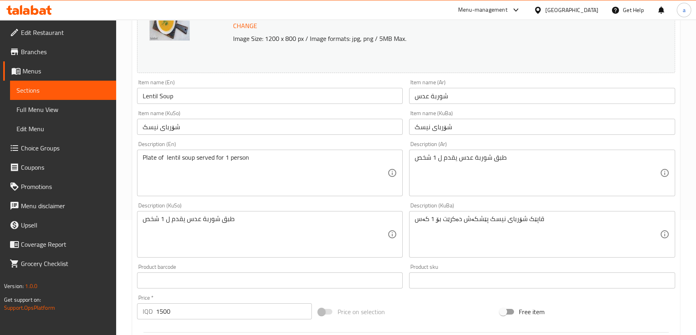
scroll to position [121, 0]
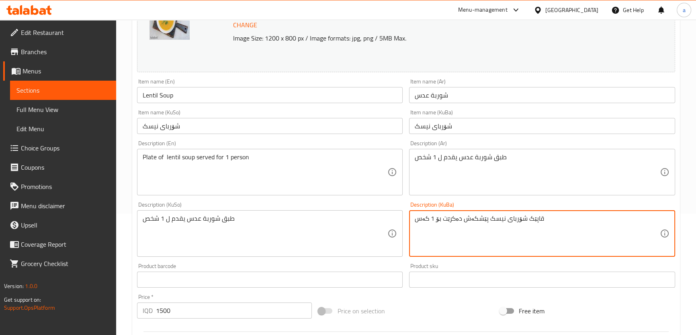
drag, startPoint x: 543, startPoint y: 221, endPoint x: 298, endPoint y: 243, distance: 246.5
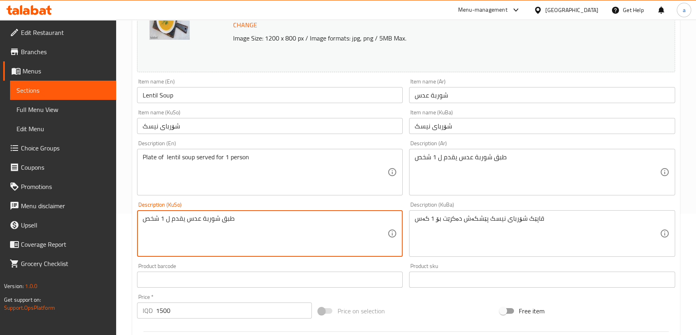
drag, startPoint x: 270, startPoint y: 220, endPoint x: 100, endPoint y: 218, distance: 170.4
paste textarea "قاپێک شۆربای نیسک پێشکەش دەکرێت بۆ 1 کەس"
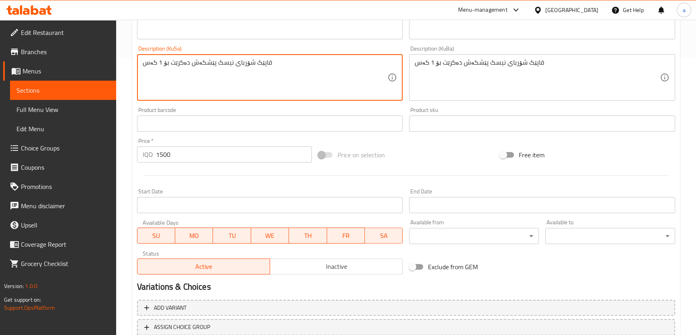
scroll to position [336, 0]
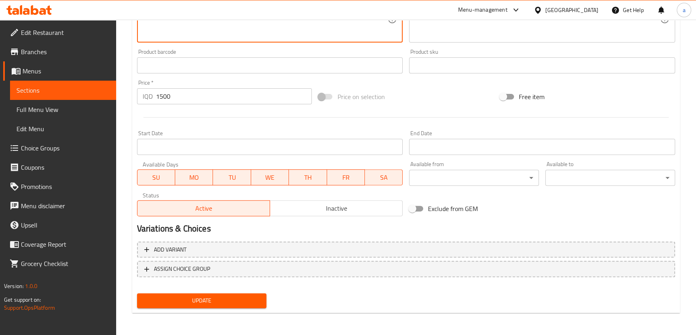
type textarea "قاپێک شۆربای نیسک پێشکەش دەکرێت بۆ 1 کەس"
click at [206, 294] on button "Update" at bounding box center [202, 301] width 130 height 15
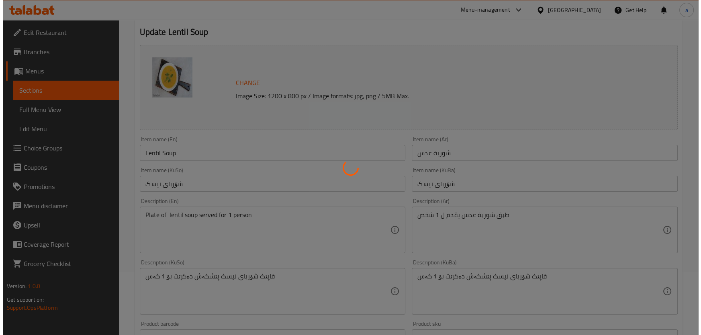
scroll to position [0, 0]
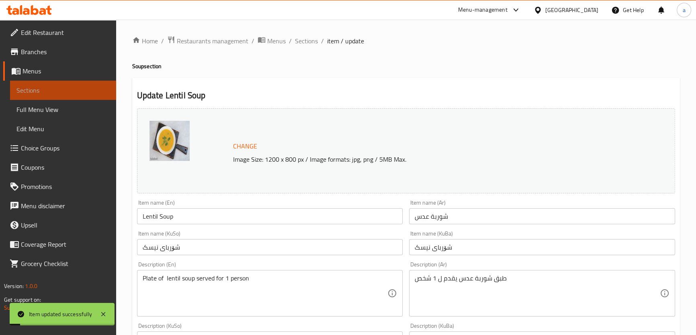
click at [80, 88] on span "Sections" at bounding box center [62, 91] width 93 height 10
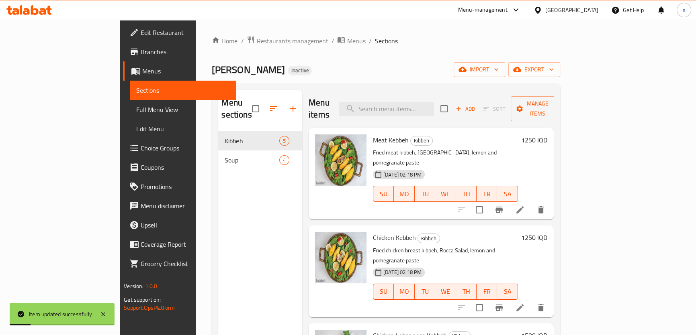
click at [218, 161] on nav "Kibbeh 5 Soup 4" at bounding box center [260, 150] width 84 height 45
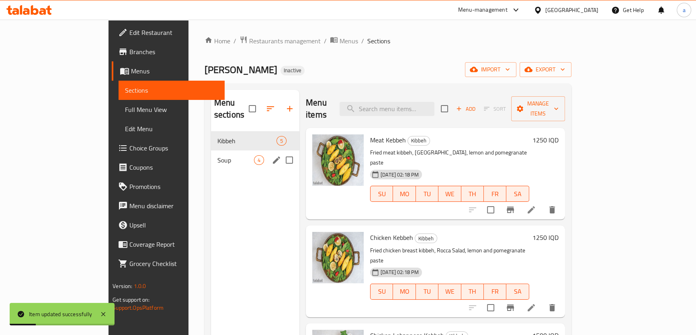
click at [217, 155] on span "Soup" at bounding box center [235, 160] width 37 height 10
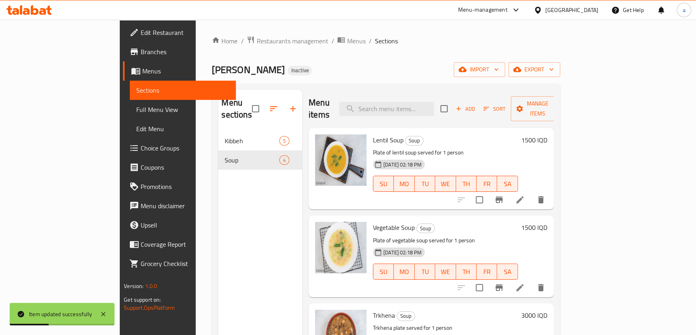
click at [531, 281] on li at bounding box center [520, 288] width 22 height 14
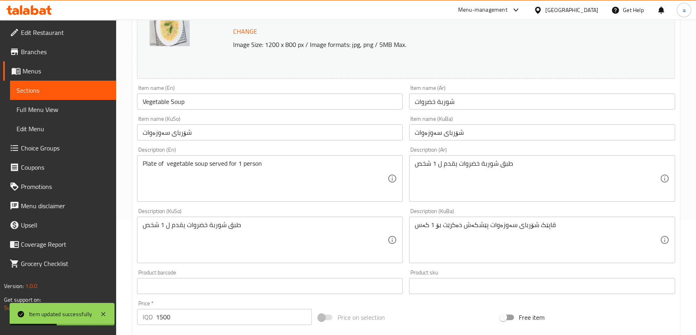
scroll to position [121, 0]
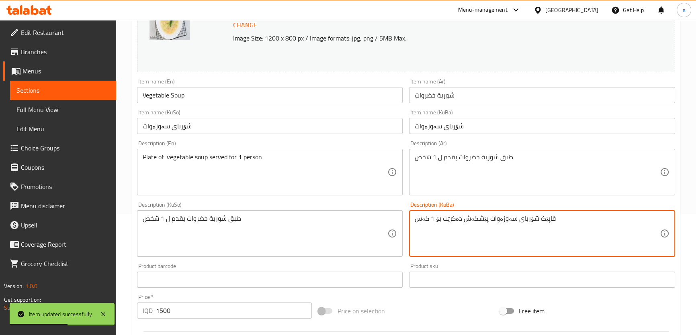
drag, startPoint x: 557, startPoint y: 224, endPoint x: 333, endPoint y: 233, distance: 224.0
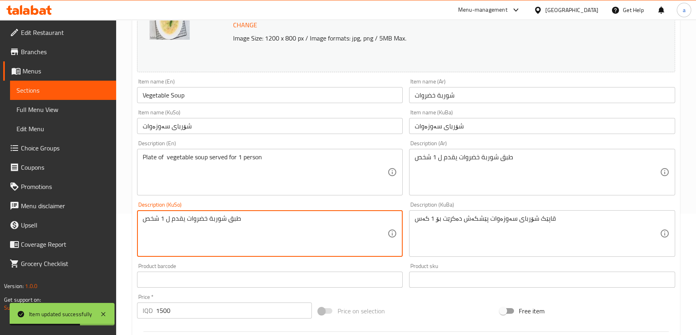
drag, startPoint x: 254, startPoint y: 221, endPoint x: 0, endPoint y: 227, distance: 254.0
paste textarea "قاپێک شۆربای سەوزەوات پێشکەش دەکرێت بۆ 1 کەس"
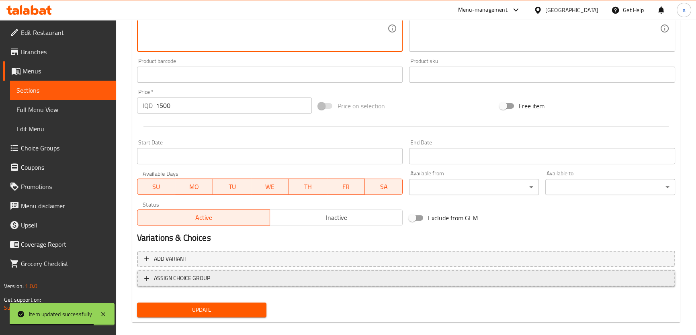
scroll to position [336, 0]
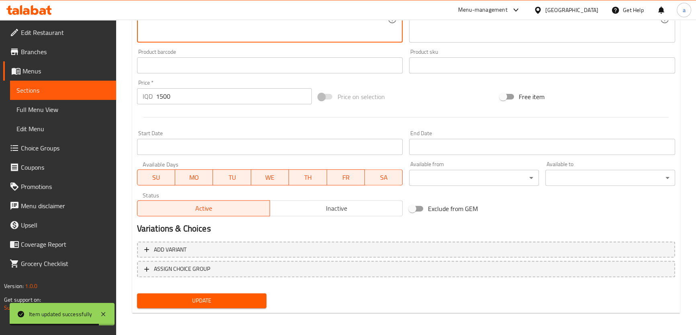
type textarea "قاپێک شۆربای سەوزەوات پێشکەش دەکرێت بۆ 1 کەس"
click at [205, 296] on button "Update" at bounding box center [202, 301] width 130 height 15
click at [76, 94] on span "Sections" at bounding box center [62, 91] width 93 height 10
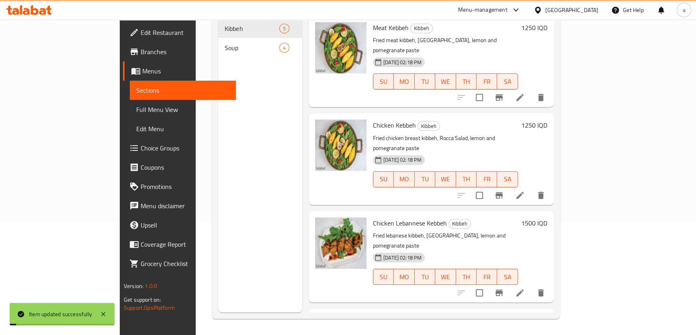
scroll to position [112, 0]
click at [218, 43] on div "Soup 4" at bounding box center [260, 47] width 84 height 19
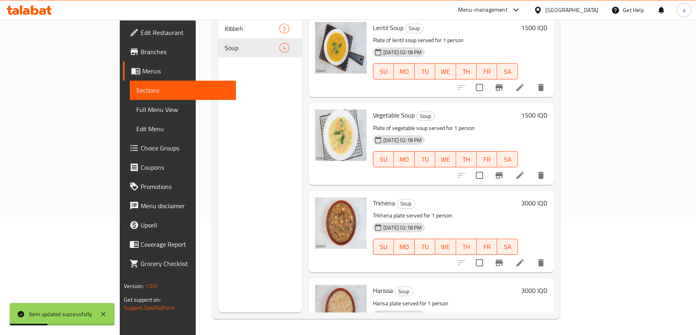
click at [531, 256] on li at bounding box center [520, 263] width 22 height 14
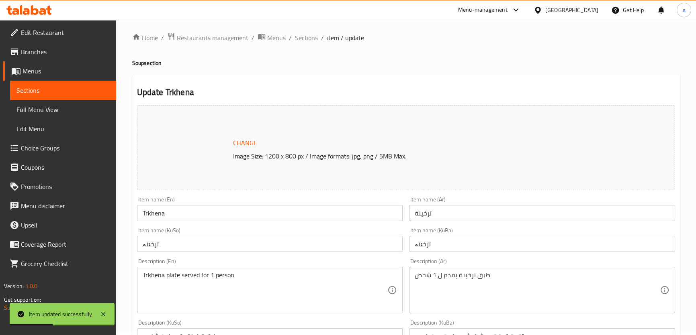
scroll to position [243, 0]
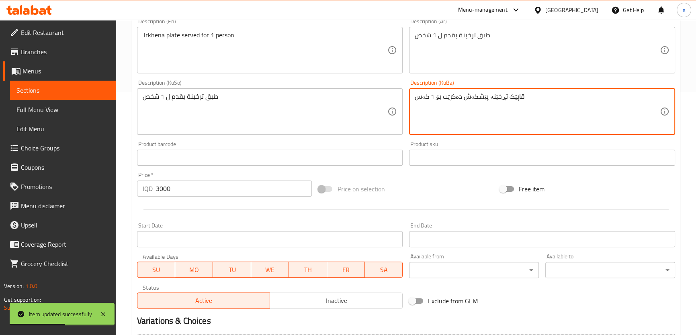
drag, startPoint x: 526, startPoint y: 99, endPoint x: 407, endPoint y: 99, distance: 119.3
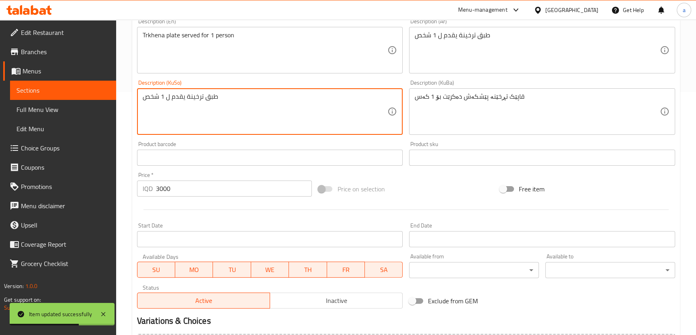
drag, startPoint x: 20, startPoint y: 101, endPoint x: 0, endPoint y: 102, distance: 19.7
paste textarea "قاپێک تڕخێنە پێشکەش دەکرێت بۆ 1 کەس"
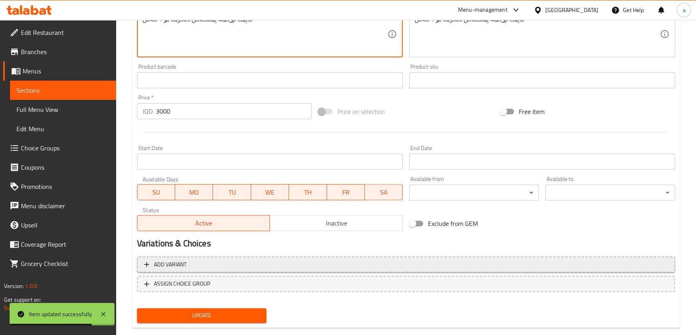
scroll to position [336, 0]
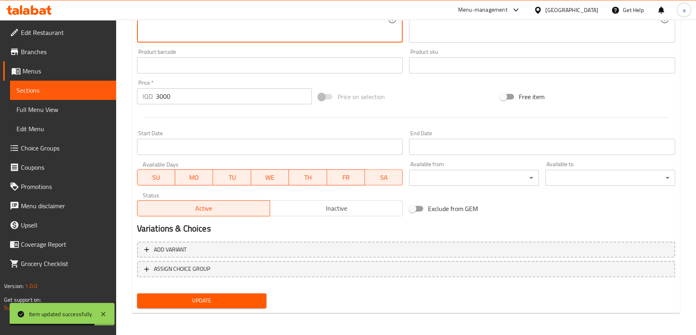
type textarea "قاپێک تڕخێنە پێشکەش دەکرێت بۆ 1 کەس"
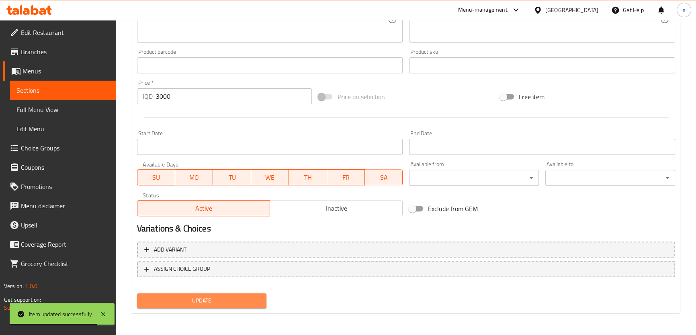
click at [249, 301] on span "Update" at bounding box center [201, 301] width 117 height 10
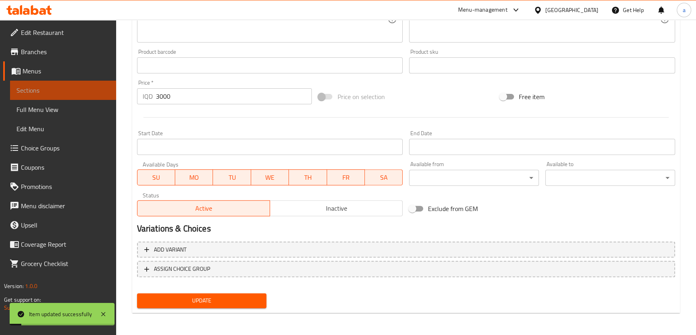
click at [78, 96] on link "Sections" at bounding box center [63, 90] width 106 height 19
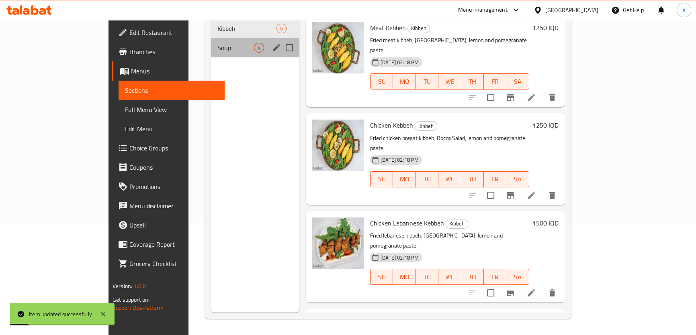
click at [211, 43] on div "Soup 4" at bounding box center [255, 47] width 88 height 19
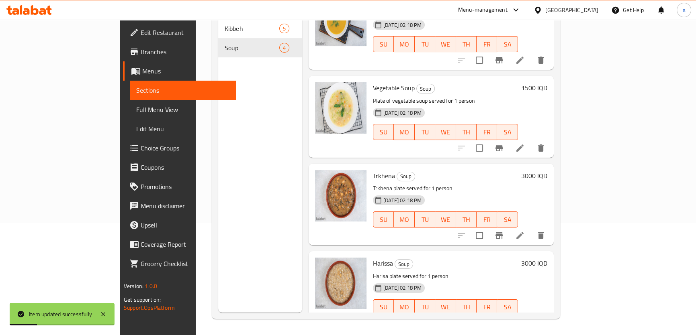
scroll to position [35, 0]
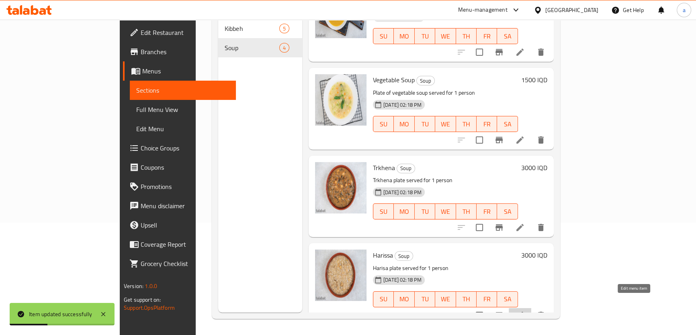
click at [525, 311] on icon at bounding box center [520, 316] width 10 height 10
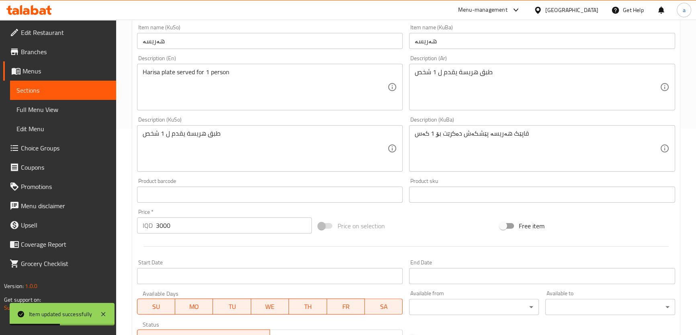
scroll to position [243, 0]
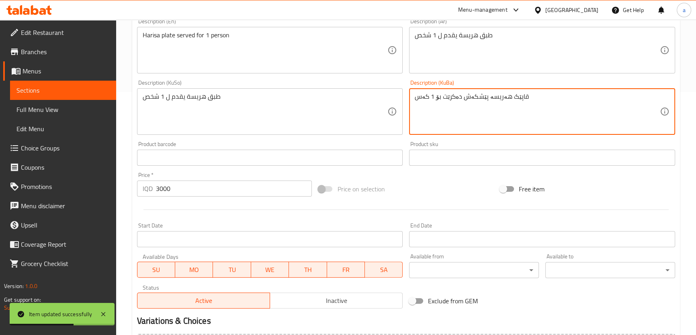
drag, startPoint x: 537, startPoint y: 98, endPoint x: 418, endPoint y: 100, distance: 118.9
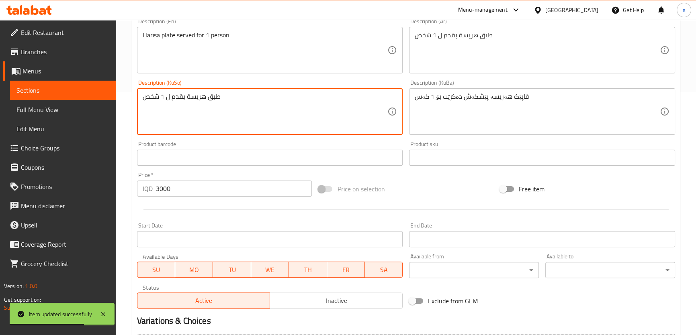
drag, startPoint x: 294, startPoint y: 106, endPoint x: 27, endPoint y: 101, distance: 266.8
paste textarea "قاپێک هەریسە پێشکەش دەکرێت بۆ 1 کەس"
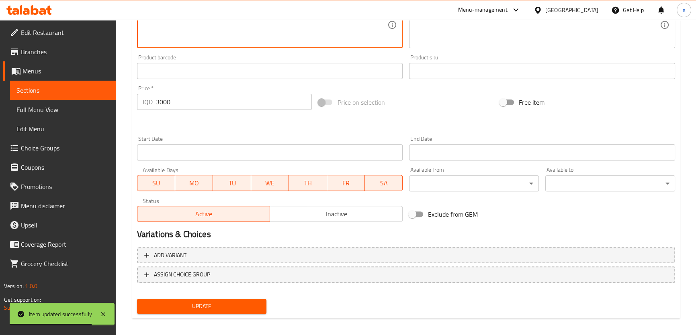
scroll to position [336, 0]
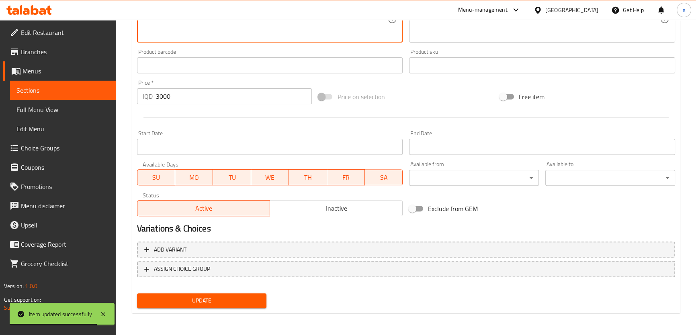
type textarea "قاپێک هەریسە پێشکەش دەکرێت بۆ 1 کەس"
click at [188, 297] on span "Update" at bounding box center [201, 301] width 117 height 10
click at [45, 108] on span "Full Menu View" at bounding box center [62, 110] width 93 height 10
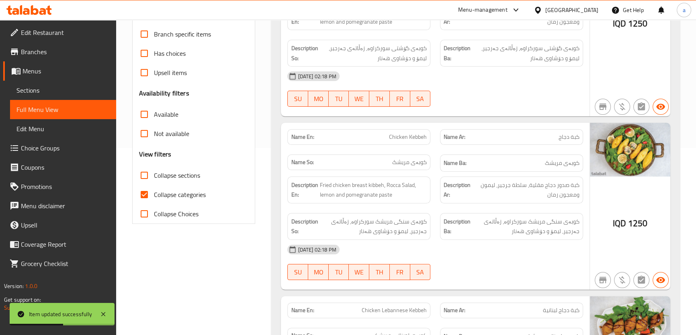
scroll to position [92, 0]
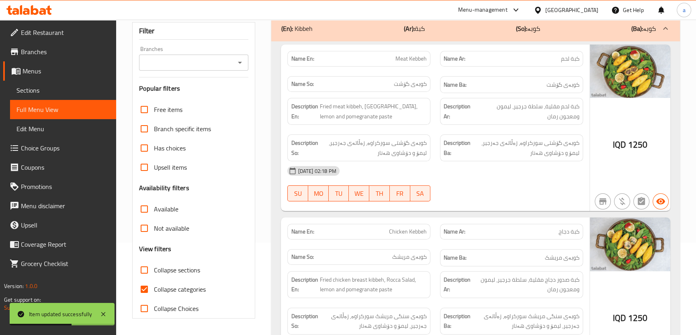
click at [242, 65] on icon "Open" at bounding box center [240, 63] width 10 height 10
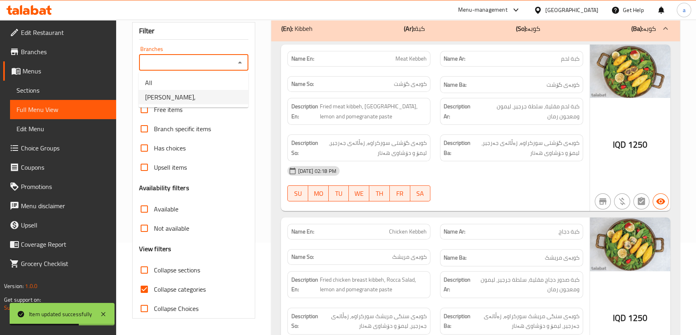
click at [221, 100] on li "Almasi Kurdawari," at bounding box center [194, 97] width 110 height 14
type input "Almasi Kurdawari,"
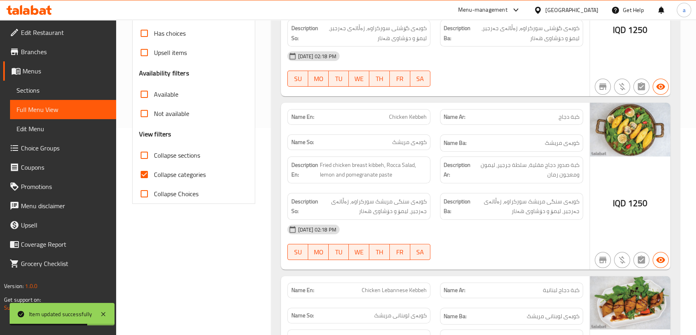
scroll to position [214, 0]
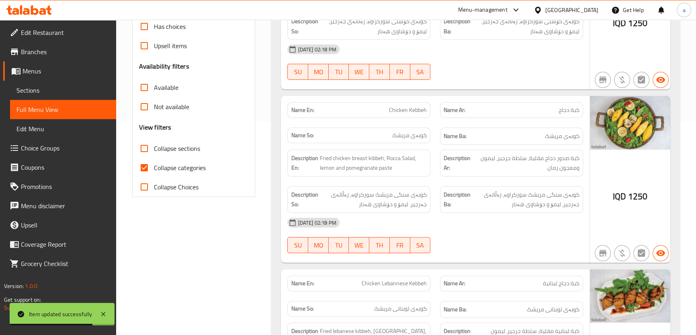
click at [174, 165] on span "Collapse categories" at bounding box center [180, 168] width 52 height 10
click at [154, 165] on input "Collapse categories" at bounding box center [144, 167] width 19 height 19
checkbox input "false"
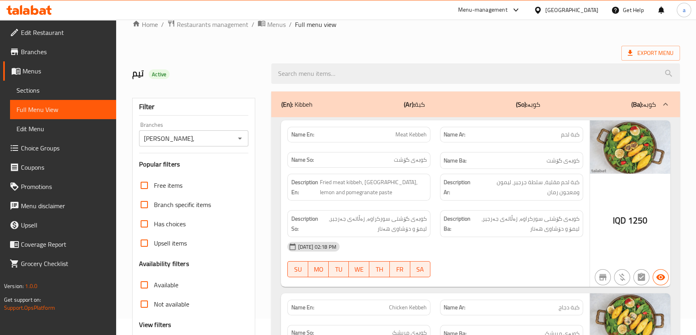
scroll to position [0, 0]
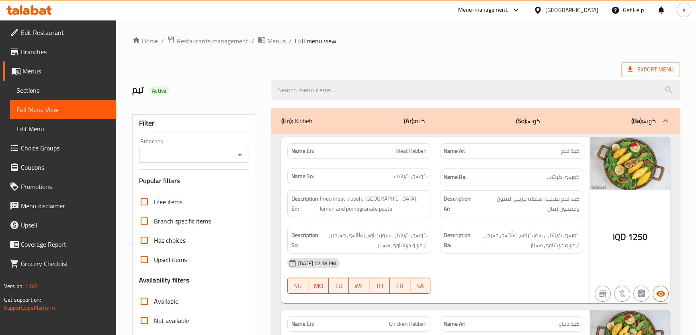
click at [237, 153] on icon "Open" at bounding box center [240, 155] width 10 height 10
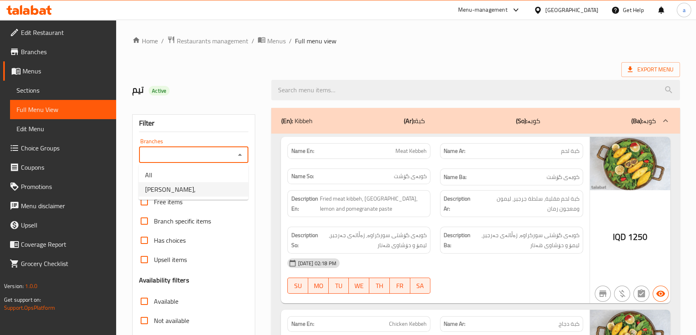
click at [219, 182] on li "Almasi Kurdawari," at bounding box center [194, 189] width 110 height 14
type input "Almasi Kurdawari,"
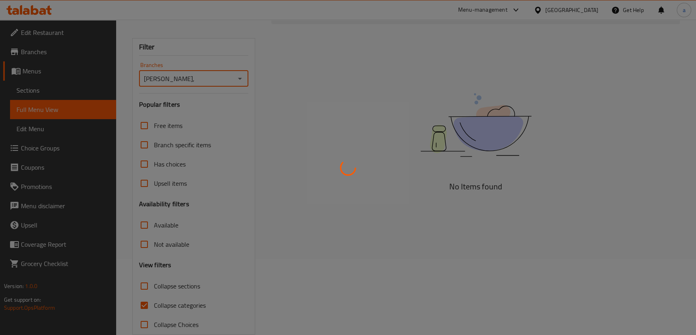
scroll to position [92, 0]
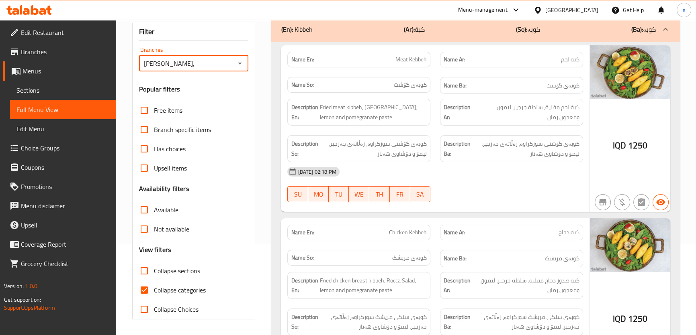
click at [189, 291] on span "Collapse categories" at bounding box center [180, 291] width 52 height 10
click at [154, 291] on input "Collapse categories" at bounding box center [144, 290] width 19 height 19
checkbox input "false"
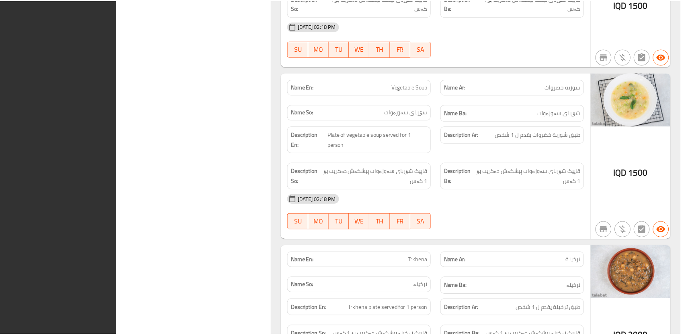
scroll to position [1512, 0]
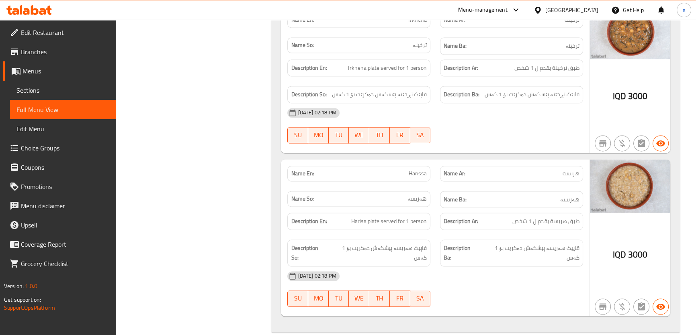
click at [56, 7] on div at bounding box center [29, 10] width 58 height 16
click at [50, 7] on icon at bounding box center [28, 10] width 45 height 10
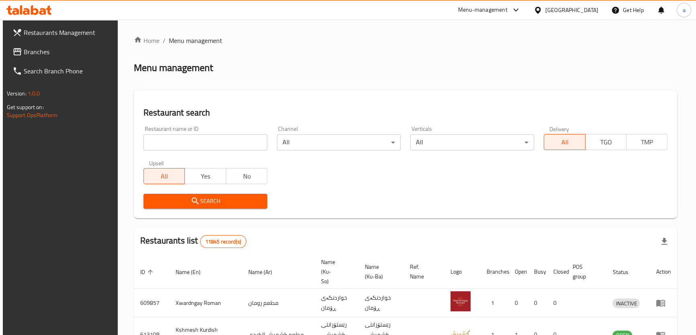
click at [212, 142] on input "search" at bounding box center [205, 143] width 124 height 16
paste input "780512"
type input "780512"
click at [225, 199] on span "Search" at bounding box center [205, 201] width 111 height 10
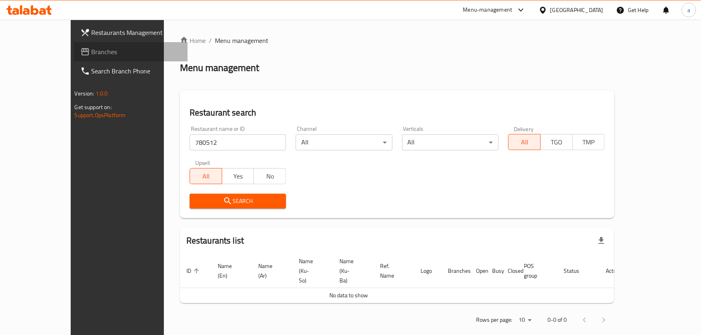
click at [92, 55] on span "Branches" at bounding box center [137, 52] width 90 height 10
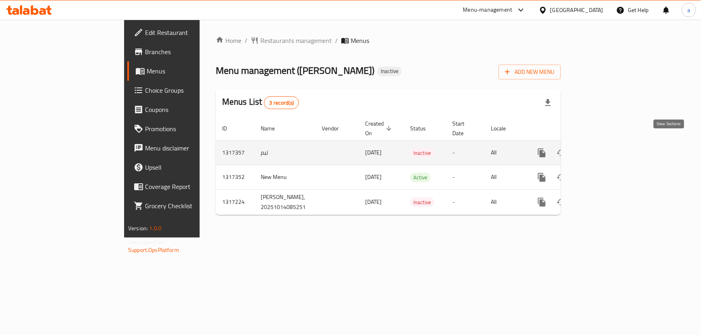
click at [609, 143] on link "enhanced table" at bounding box center [599, 152] width 19 height 19
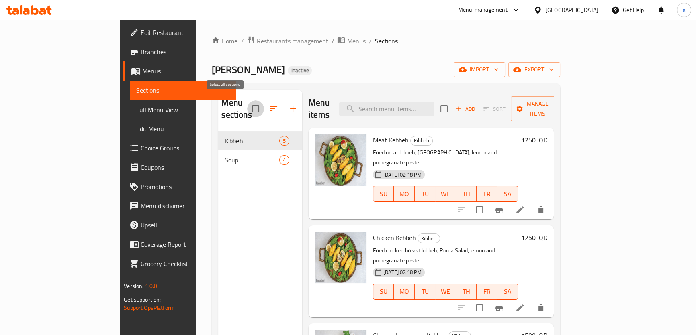
click at [247, 103] on input "checkbox" at bounding box center [255, 108] width 17 height 17
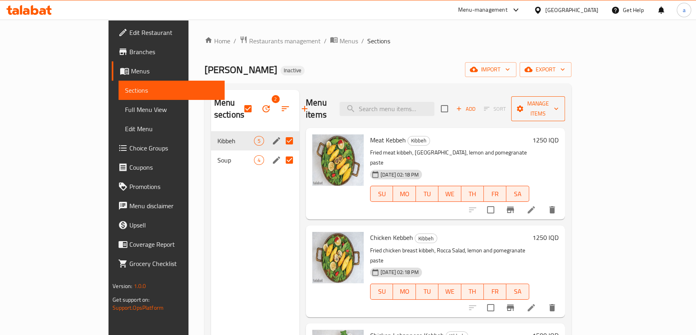
click at [558, 104] on span "Manage items" at bounding box center [537, 109] width 41 height 20
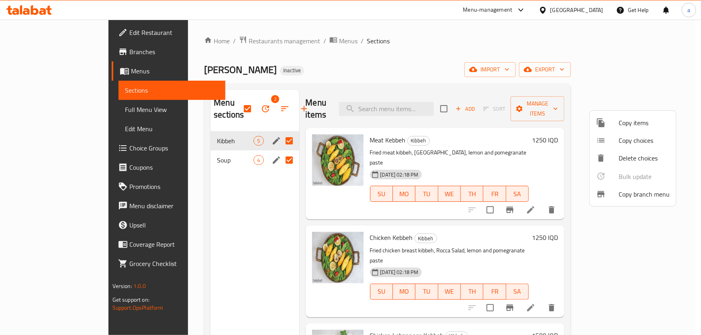
click at [513, 100] on div at bounding box center [350, 167] width 701 height 335
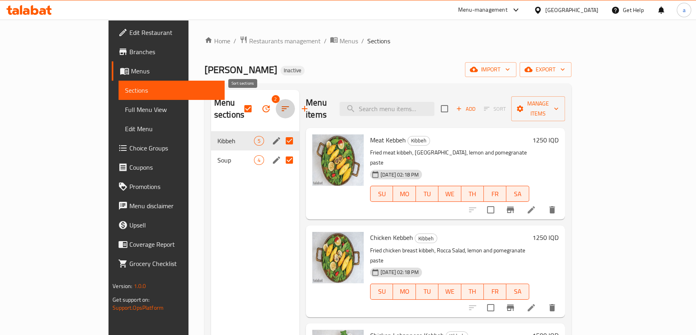
click at [280, 104] on icon "button" at bounding box center [285, 109] width 10 height 10
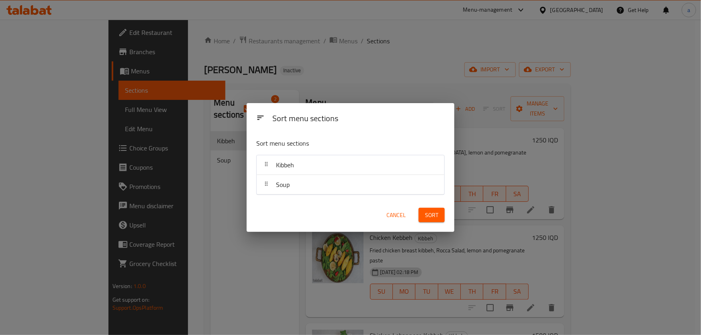
click at [405, 221] on button "Cancel" at bounding box center [396, 215] width 26 height 15
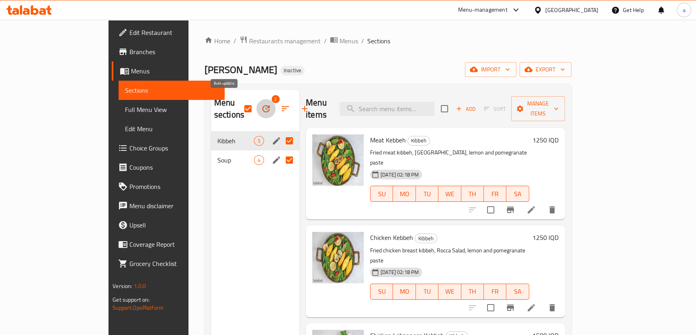
click at [262, 105] on icon "button" at bounding box center [265, 108] width 7 height 7
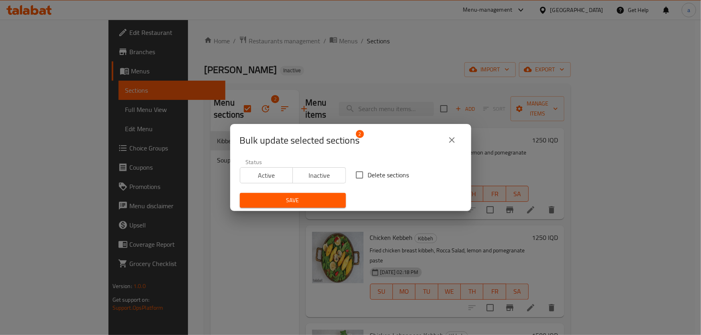
click at [450, 135] on icon "close" at bounding box center [452, 140] width 10 height 10
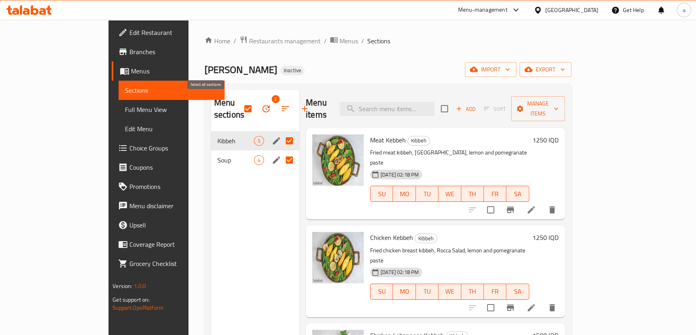
click at [239, 102] on input "checkbox" at bounding box center [247, 108] width 17 height 17
checkbox input "false"
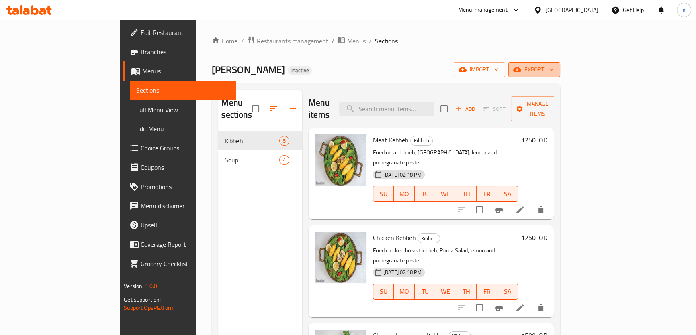
click at [521, 67] on icon "button" at bounding box center [517, 69] width 8 height 8
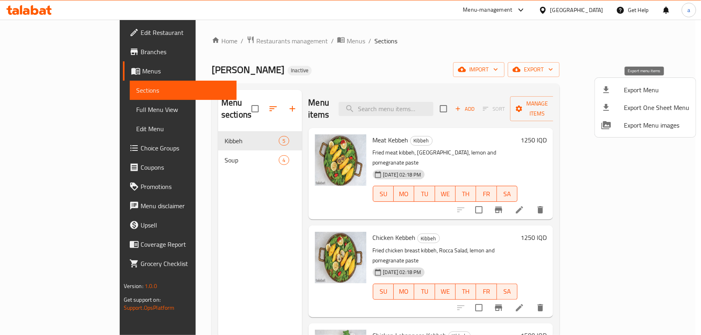
click at [650, 85] on span "Export Menu" at bounding box center [656, 90] width 65 height 10
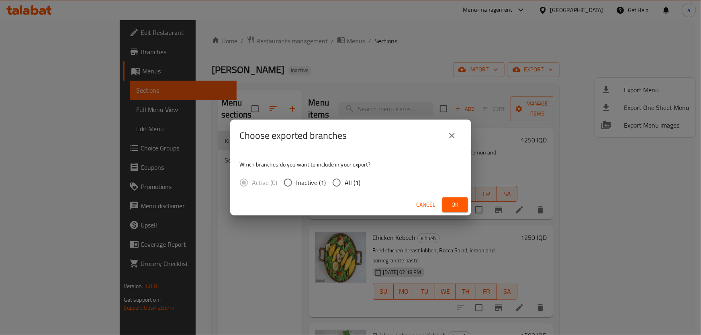
click at [333, 184] on input "All (1)" at bounding box center [336, 182] width 17 height 17
radio input "true"
click at [297, 184] on span "Inactive (1)" at bounding box center [312, 183] width 30 height 10
click at [296, 184] on input "Inactive (1)" at bounding box center [288, 182] width 17 height 17
radio input "true"
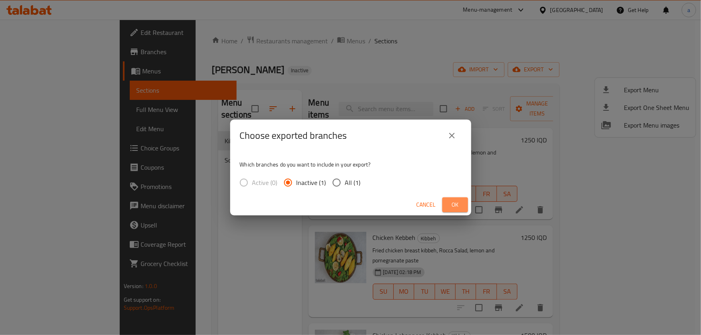
click at [456, 209] on span "Ok" at bounding box center [455, 205] width 13 height 10
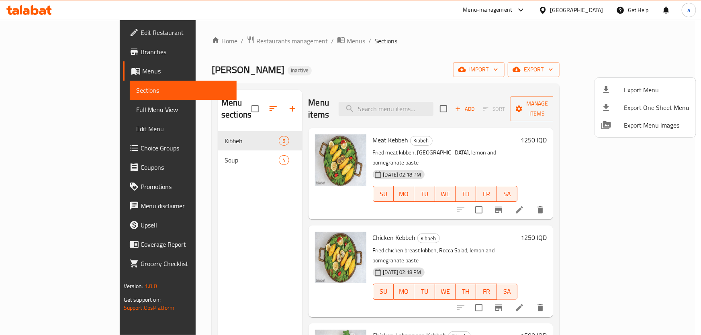
click at [78, 72] on div at bounding box center [350, 167] width 701 height 335
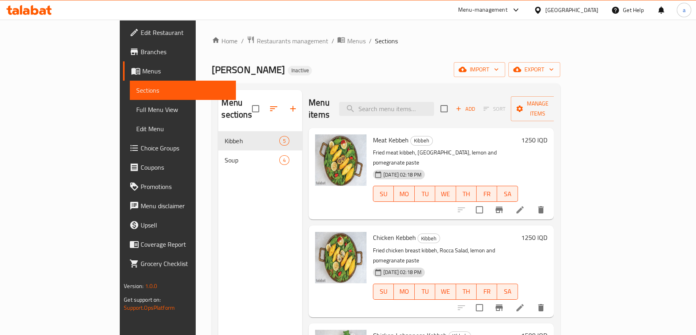
click at [142, 72] on span "Menus" at bounding box center [185, 71] width 87 height 10
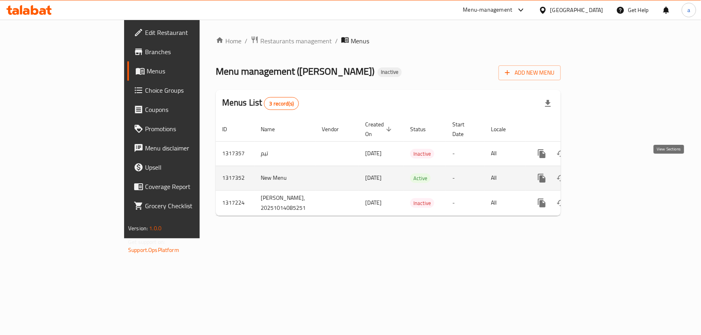
click at [605, 174] on icon "enhanced table" at bounding box center [600, 179] width 10 height 10
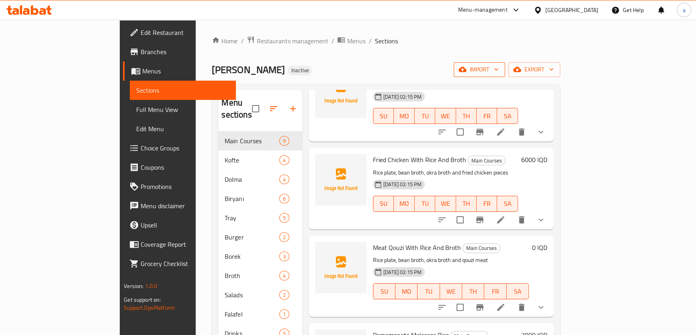
click at [499, 69] on span "import" at bounding box center [479, 70] width 39 height 10
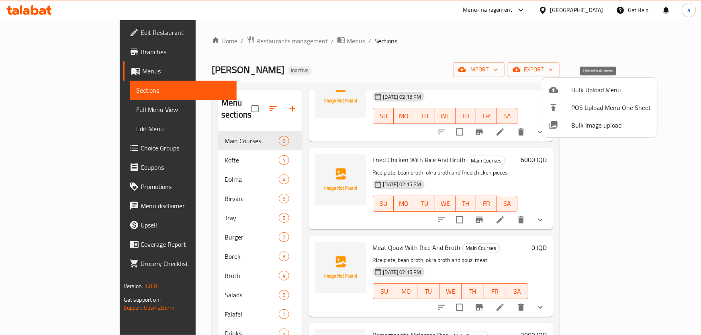
click at [575, 96] on li "Bulk Upload Menu" at bounding box center [599, 90] width 115 height 18
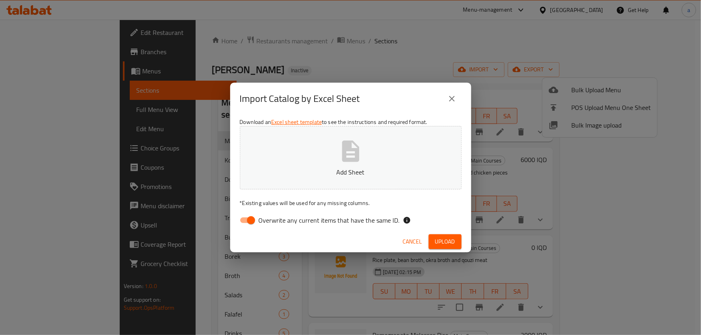
click at [244, 225] on input "Overwrite any current items that have the same ID." at bounding box center [251, 220] width 46 height 15
checkbox input "false"
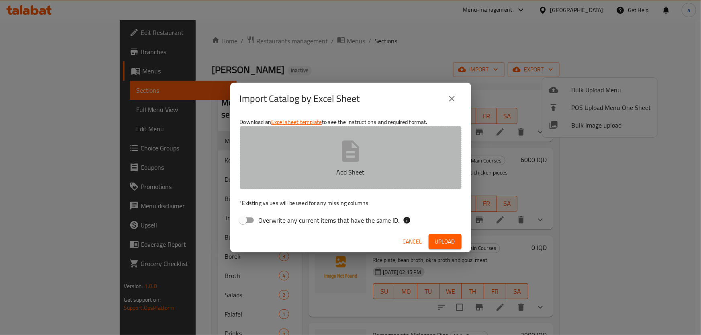
click at [318, 171] on p "Add Sheet" at bounding box center [350, 173] width 197 height 10
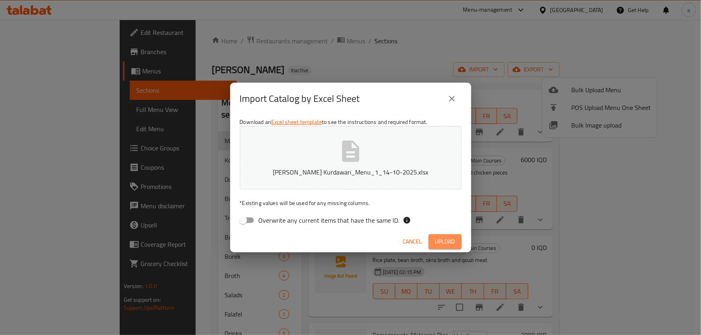
click at [452, 243] on span "Upload" at bounding box center [445, 242] width 20 height 10
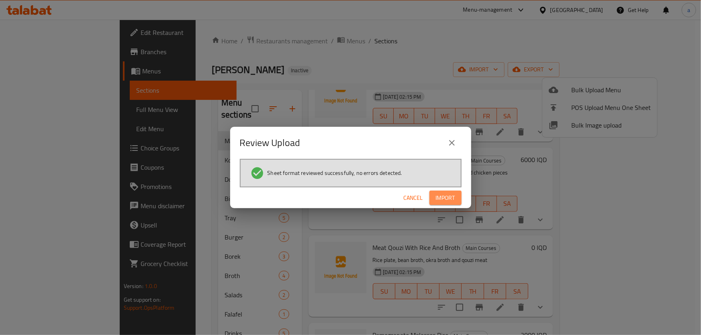
click at [436, 195] on span "Import" at bounding box center [445, 198] width 19 height 10
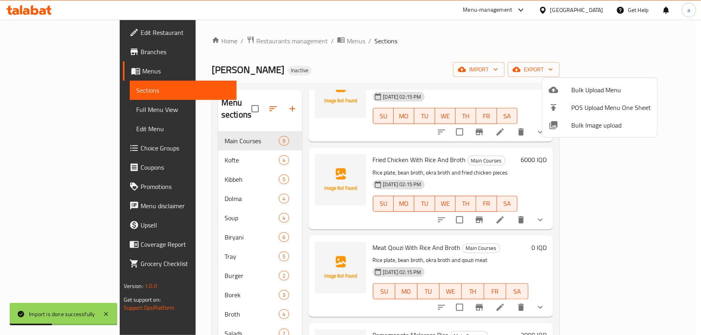
click at [192, 247] on div at bounding box center [350, 167] width 701 height 335
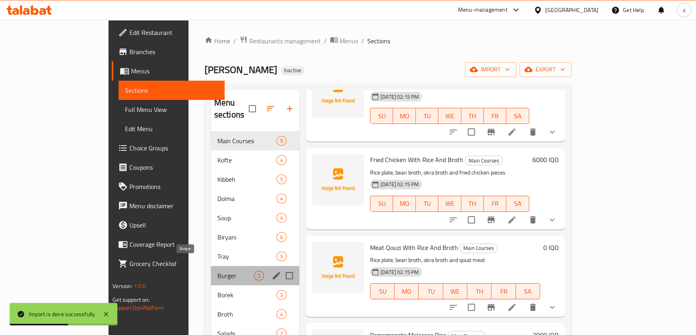
click at [217, 271] on span "Burger" at bounding box center [235, 276] width 37 height 10
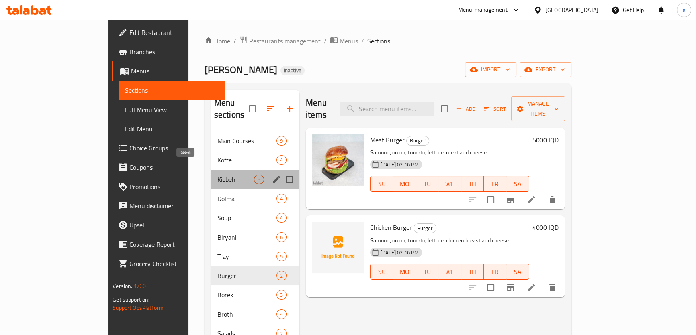
click at [217, 175] on span "Kibbeh" at bounding box center [235, 180] width 37 height 10
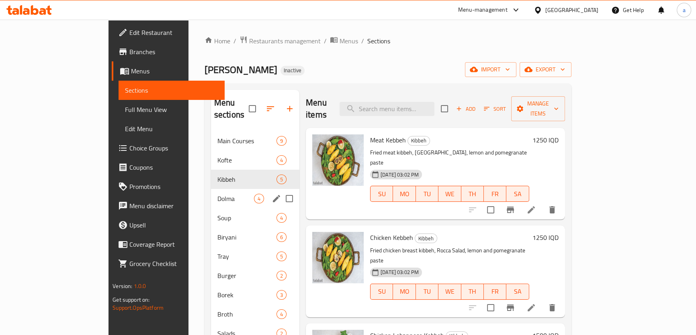
click at [217, 213] on span "Soup" at bounding box center [246, 218] width 59 height 10
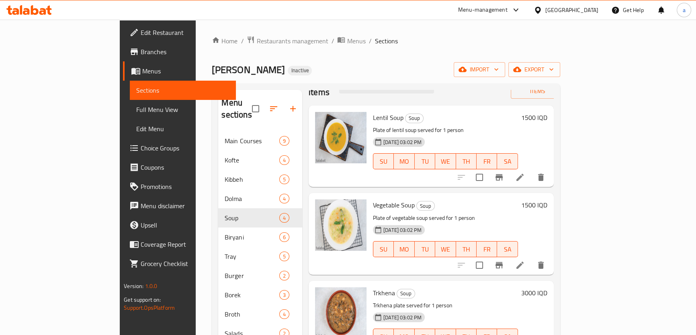
scroll to position [35, 0]
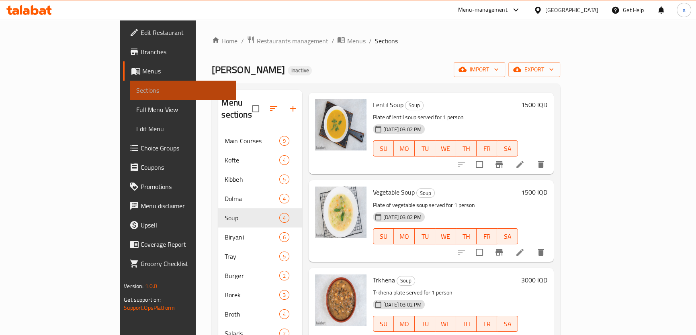
click at [136, 92] on span "Sections" at bounding box center [182, 91] width 93 height 10
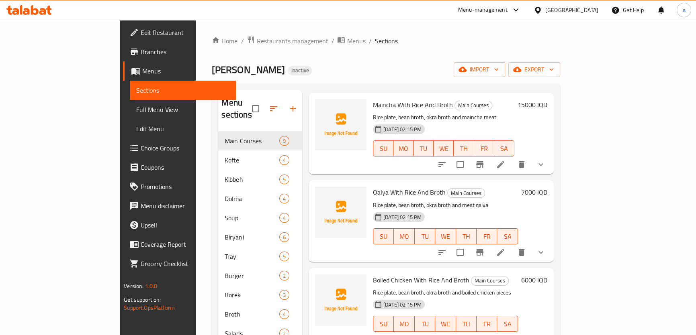
click at [31, 4] on div at bounding box center [29, 10] width 58 height 16
click at [42, 13] on icon at bounding box center [28, 10] width 45 height 10
